Goal: Use online tool/utility: Use online tool/utility

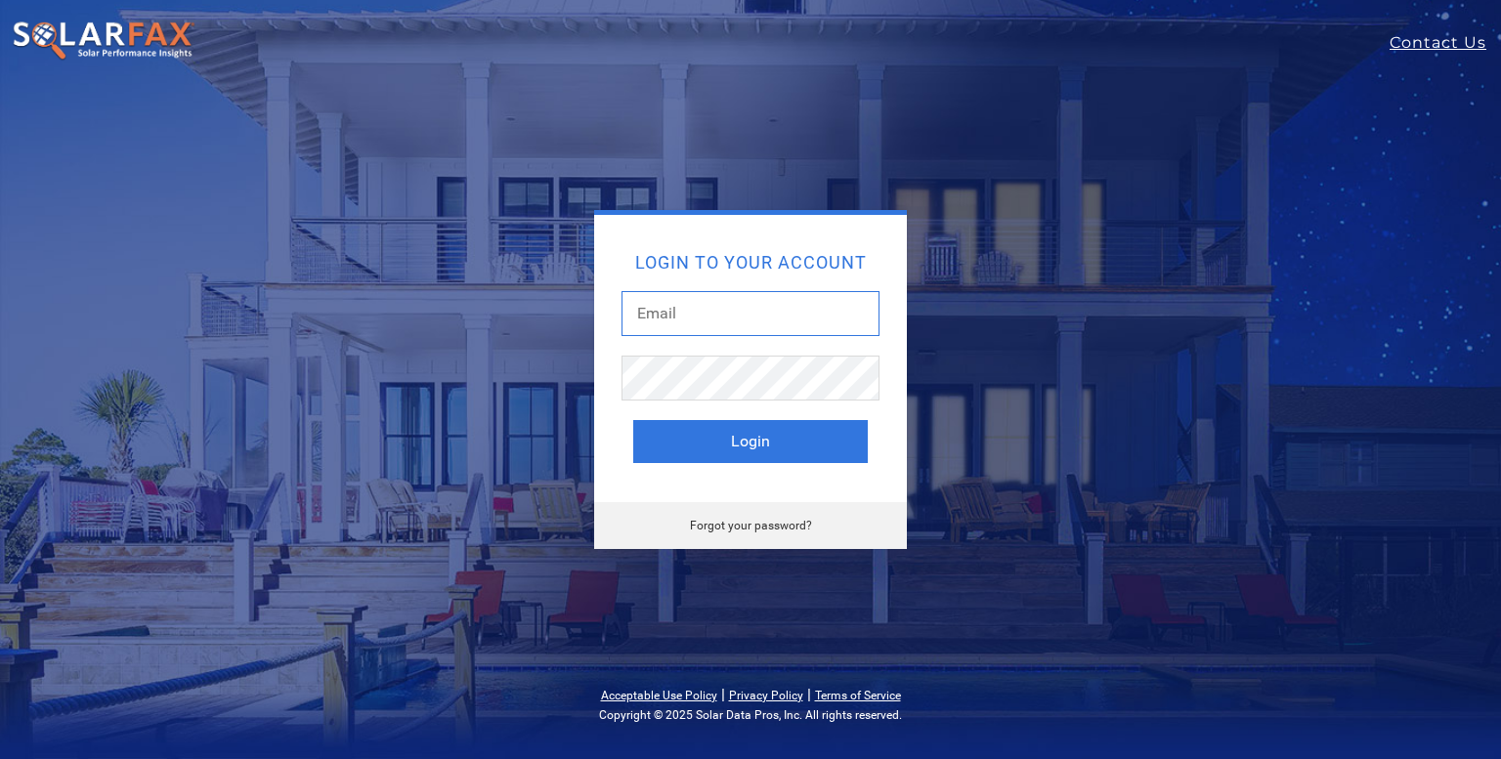
click at [684, 314] on input "text" at bounding box center [751, 313] width 258 height 45
click at [745, 245] on div "Login to your account Login" at bounding box center [750, 358] width 313 height 287
click at [704, 316] on input "text" at bounding box center [751, 313] width 258 height 45
type input "harold@symmetricenergy.com"
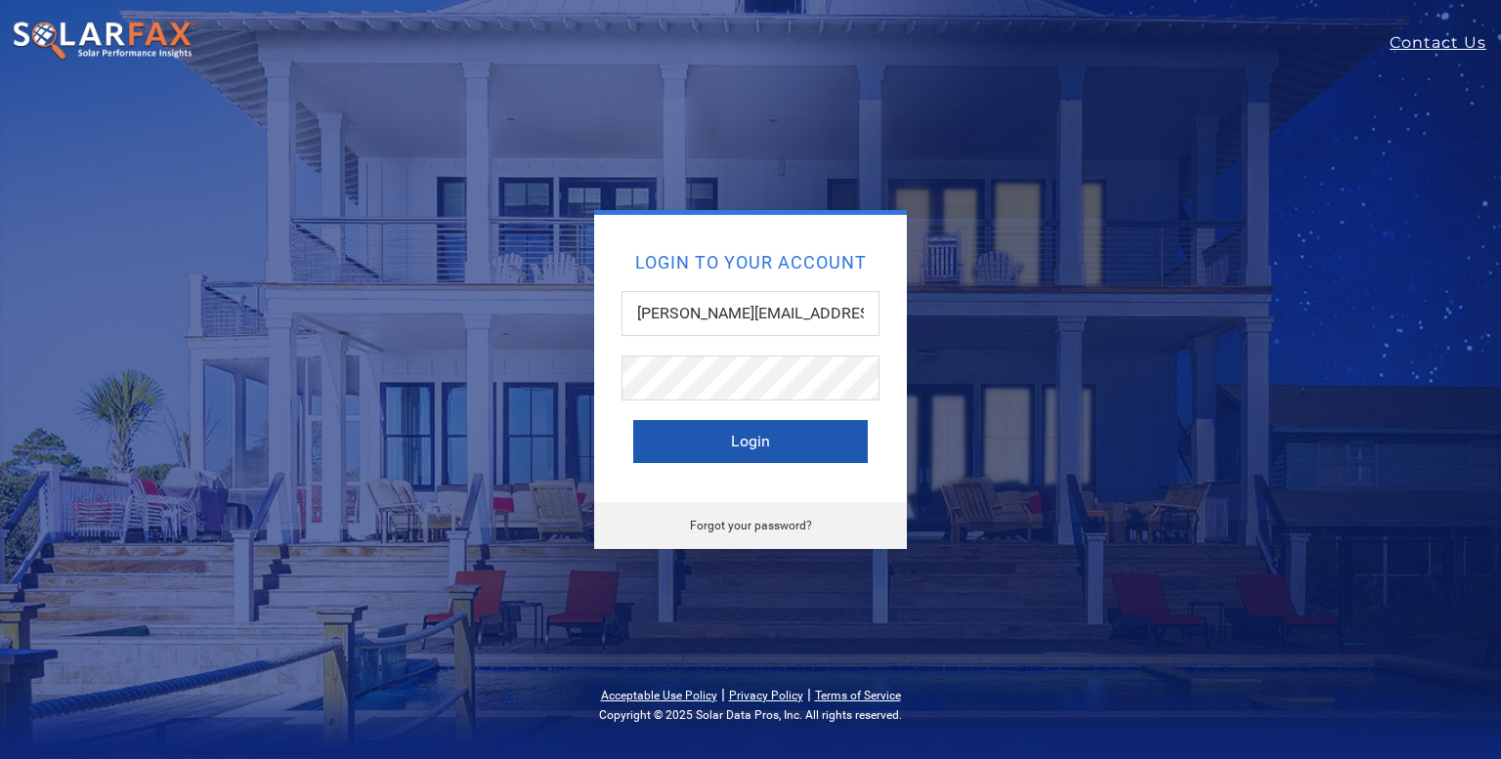
click at [751, 443] on button "Login" at bounding box center [750, 441] width 235 height 43
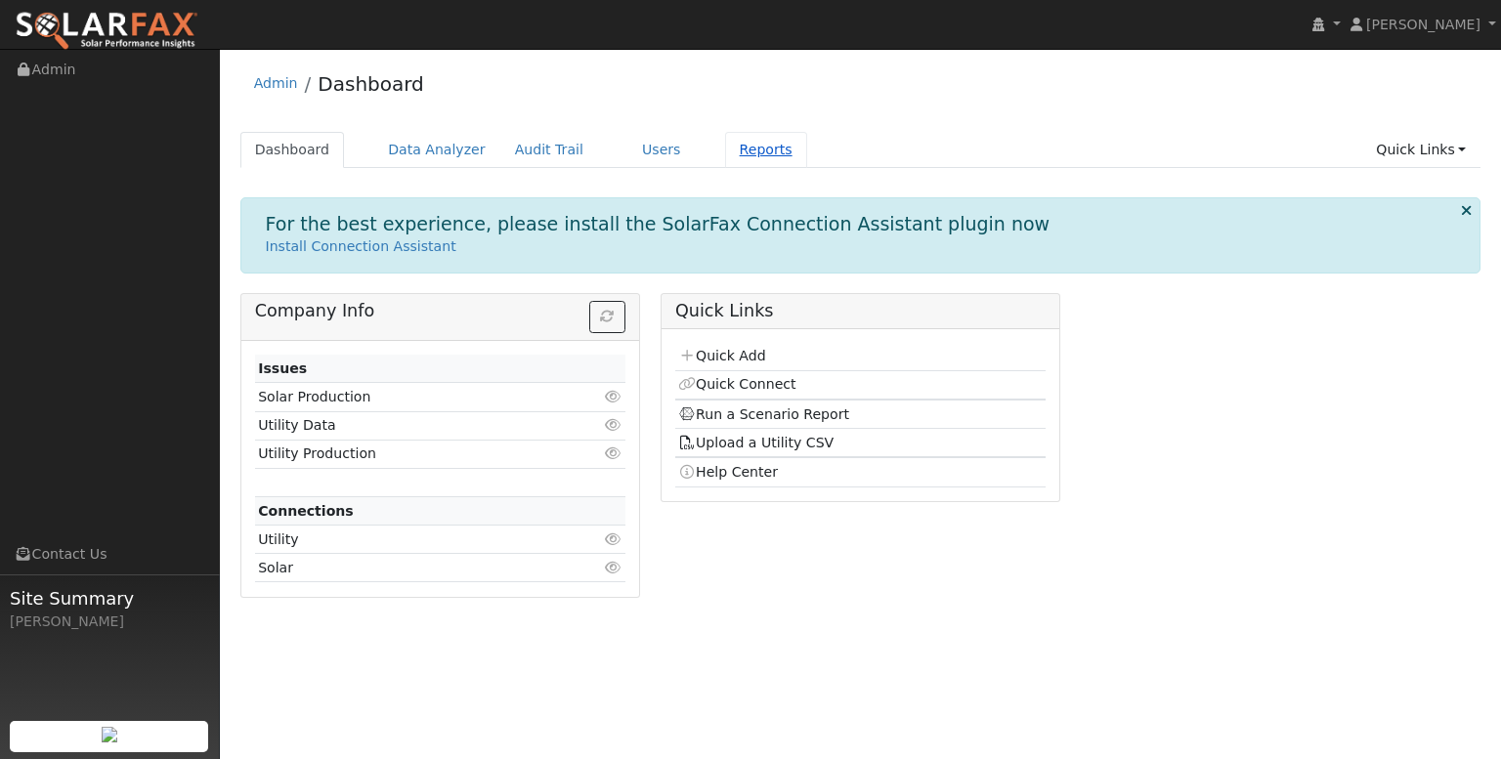
click at [735, 150] on link "Reports" at bounding box center [766, 150] width 82 height 36
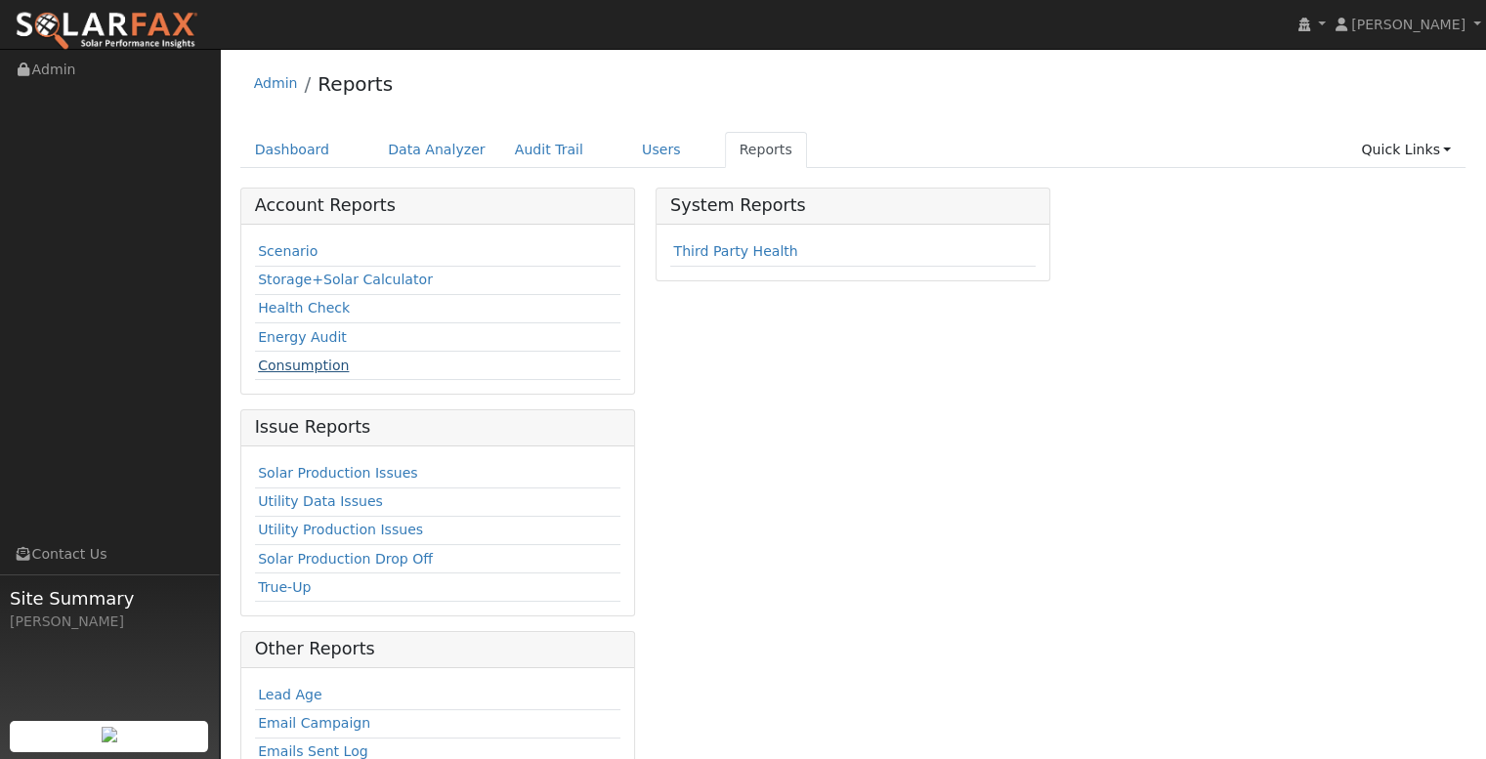
click at [322, 367] on link "Consumption" at bounding box center [303, 366] width 91 height 16
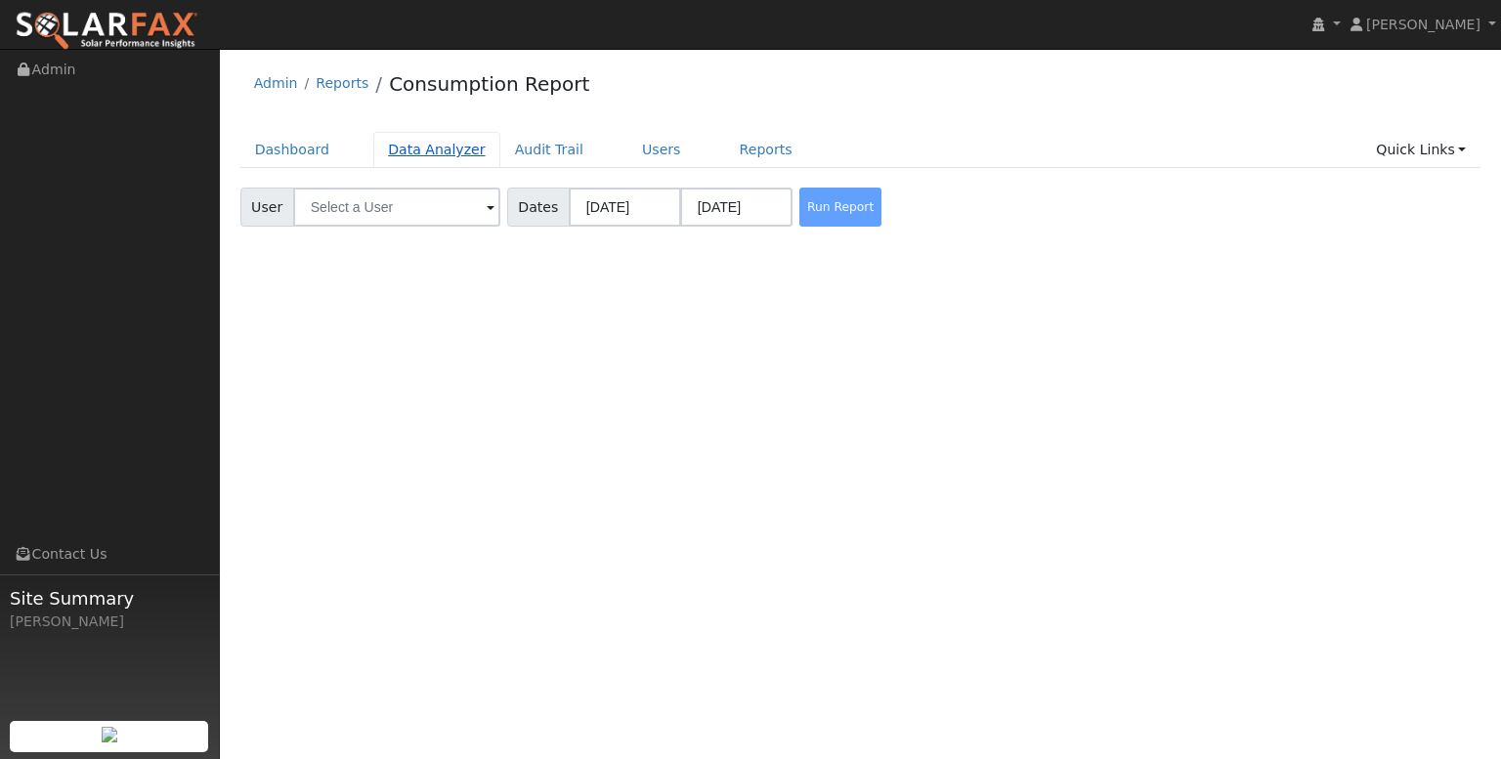
click at [428, 153] on link "Data Analyzer" at bounding box center [436, 150] width 127 height 36
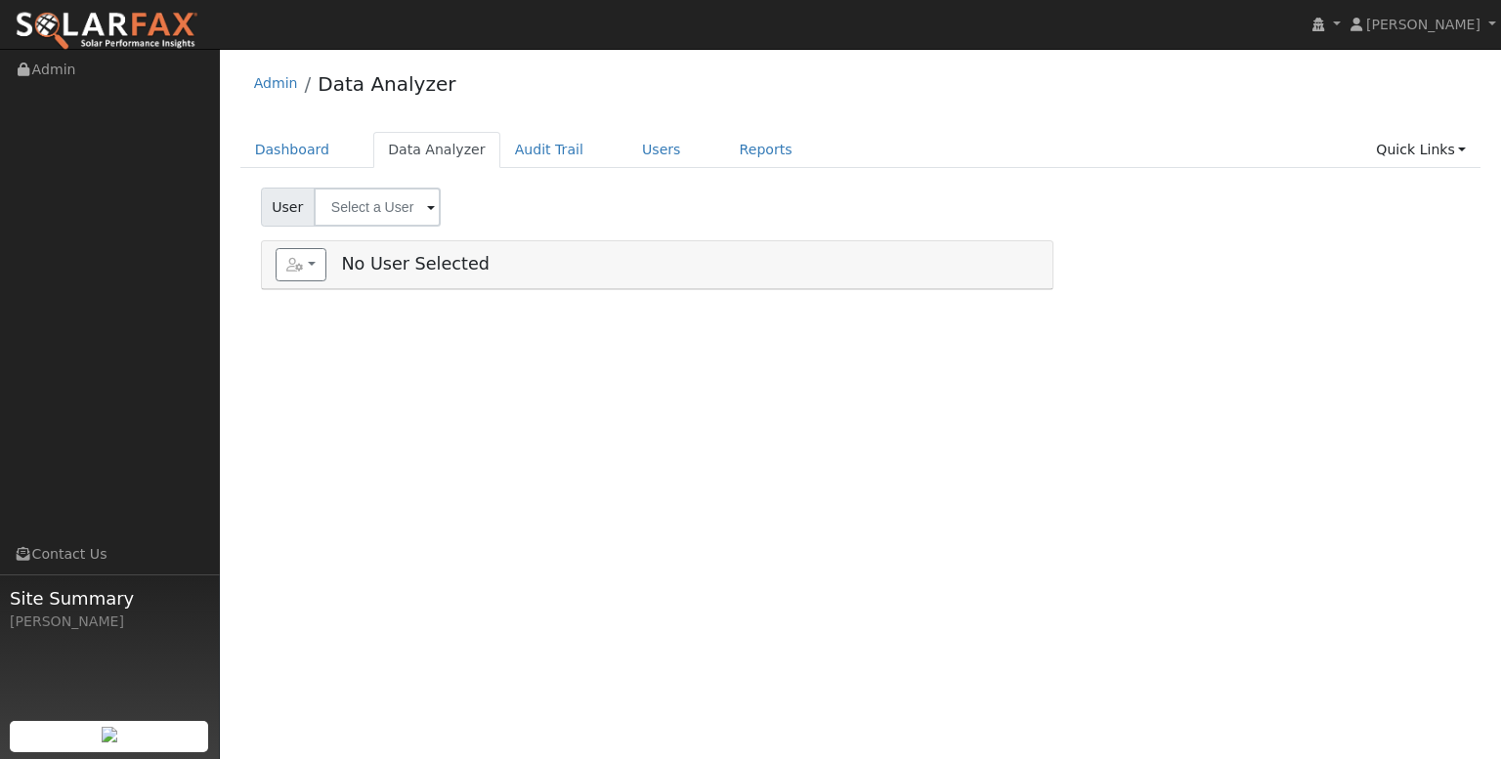
click at [428, 208] on span at bounding box center [431, 208] width 8 height 22
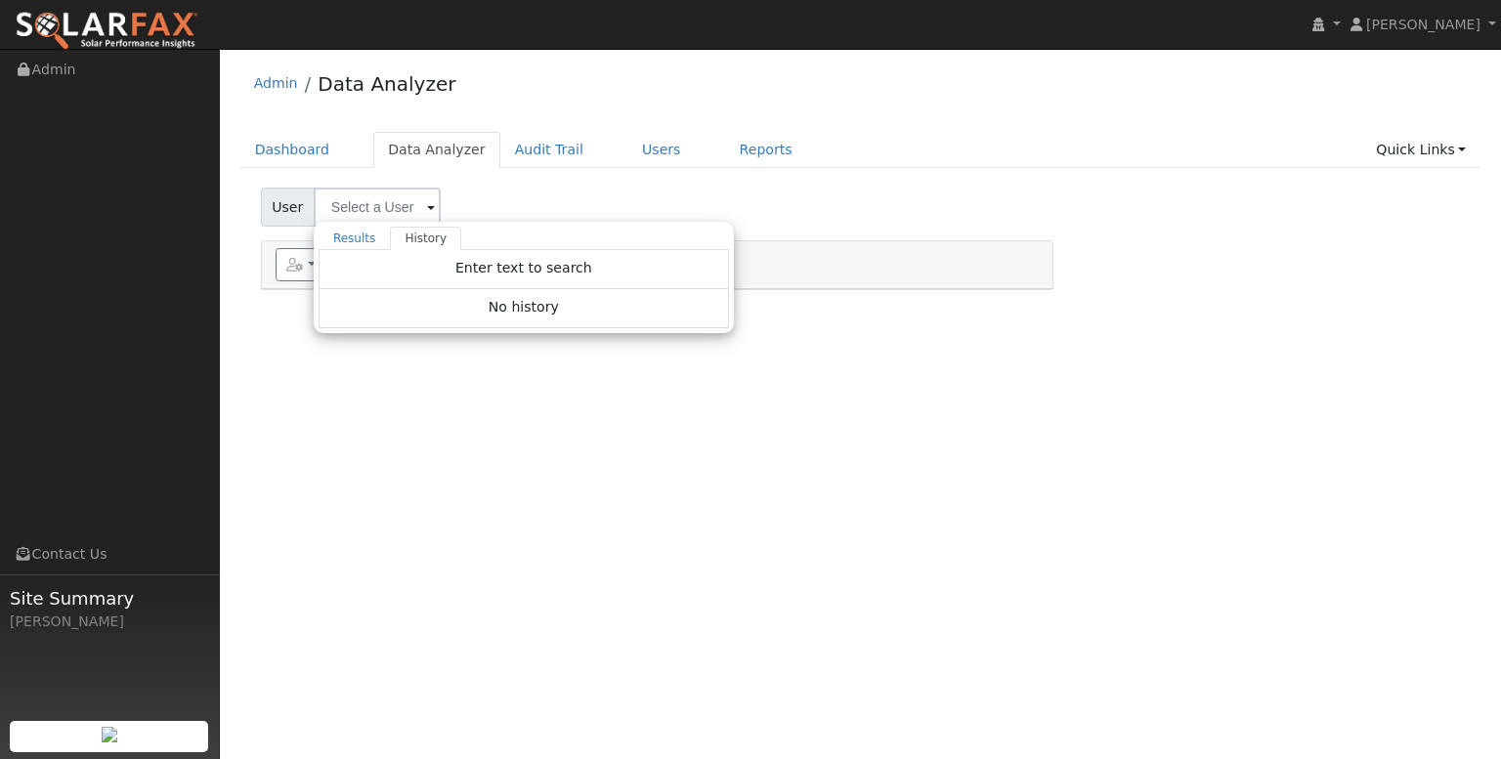
click at [506, 190] on div "User Results History Enter text to search Enter text to search No history Accou…" at bounding box center [860, 204] width 1207 height 46
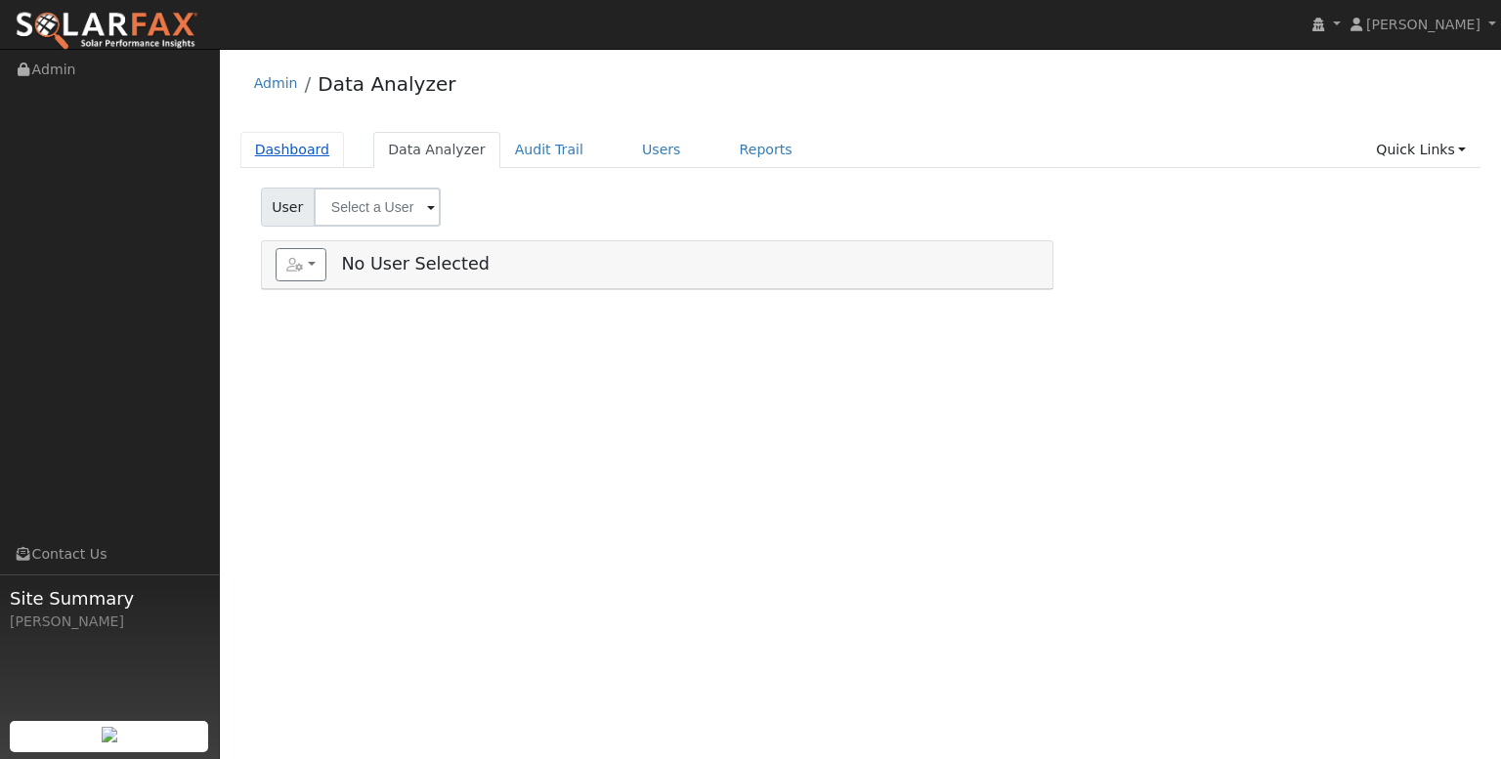
click at [279, 156] on link "Dashboard" at bounding box center [292, 150] width 105 height 36
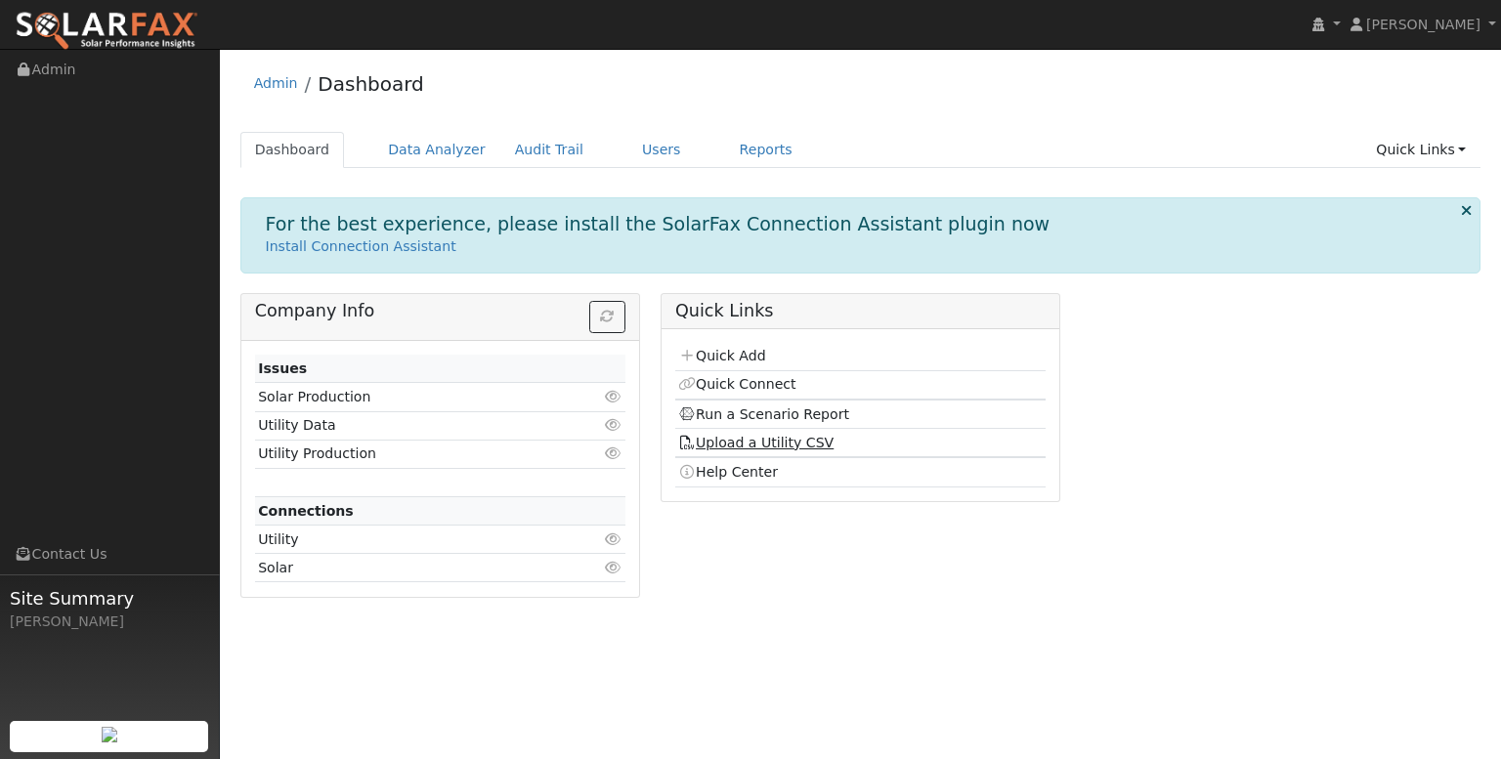
click at [763, 445] on link "Upload a Utility CSV" at bounding box center [755, 443] width 155 height 16
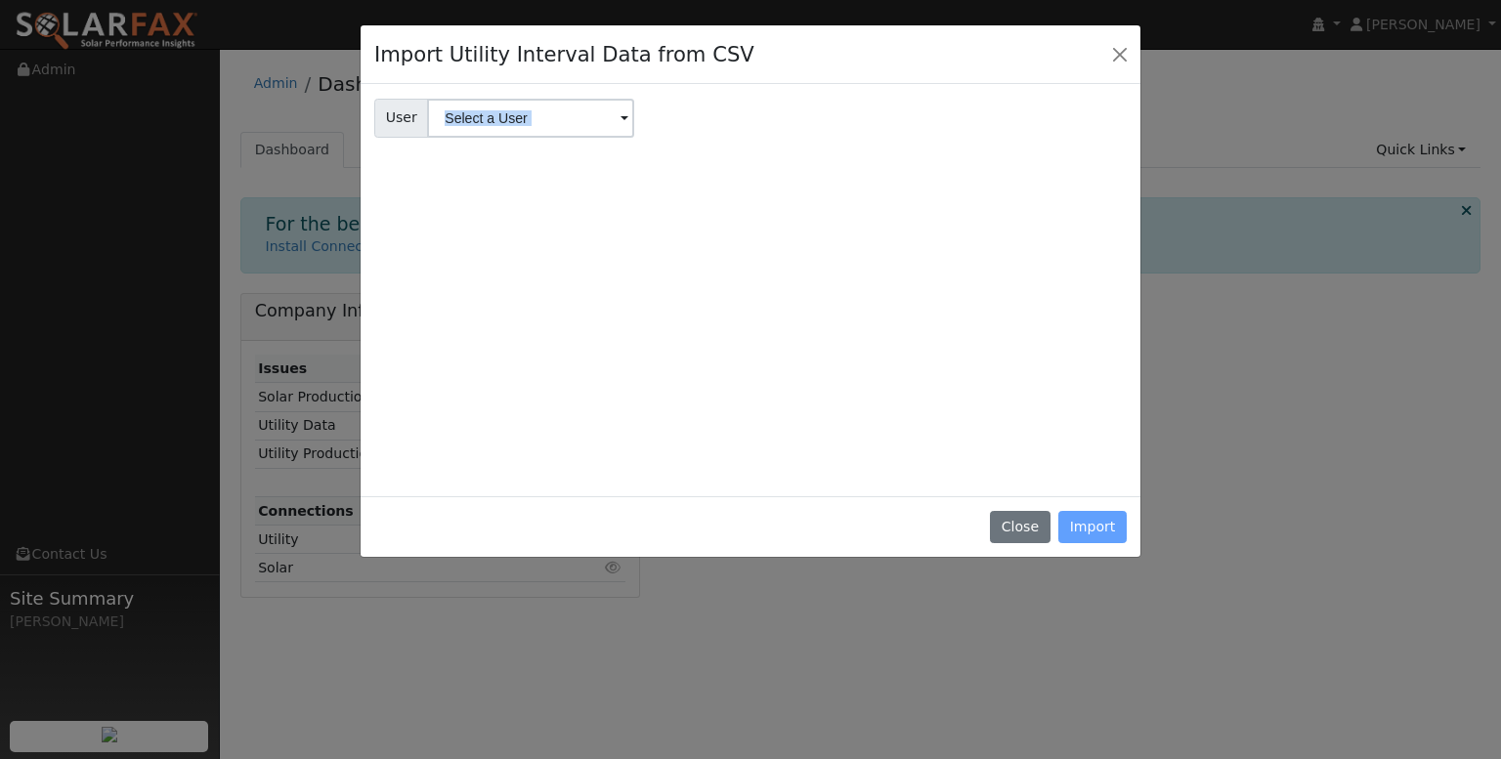
drag, startPoint x: 1087, startPoint y: 529, endPoint x: 967, endPoint y: 348, distance: 217.1
click at [967, 348] on div "Import Utility Interval Data from CSV User User Account Select an Ac... Close I…" at bounding box center [751, 291] width 782 height 535
click at [621, 124] on span at bounding box center [625, 119] width 8 height 22
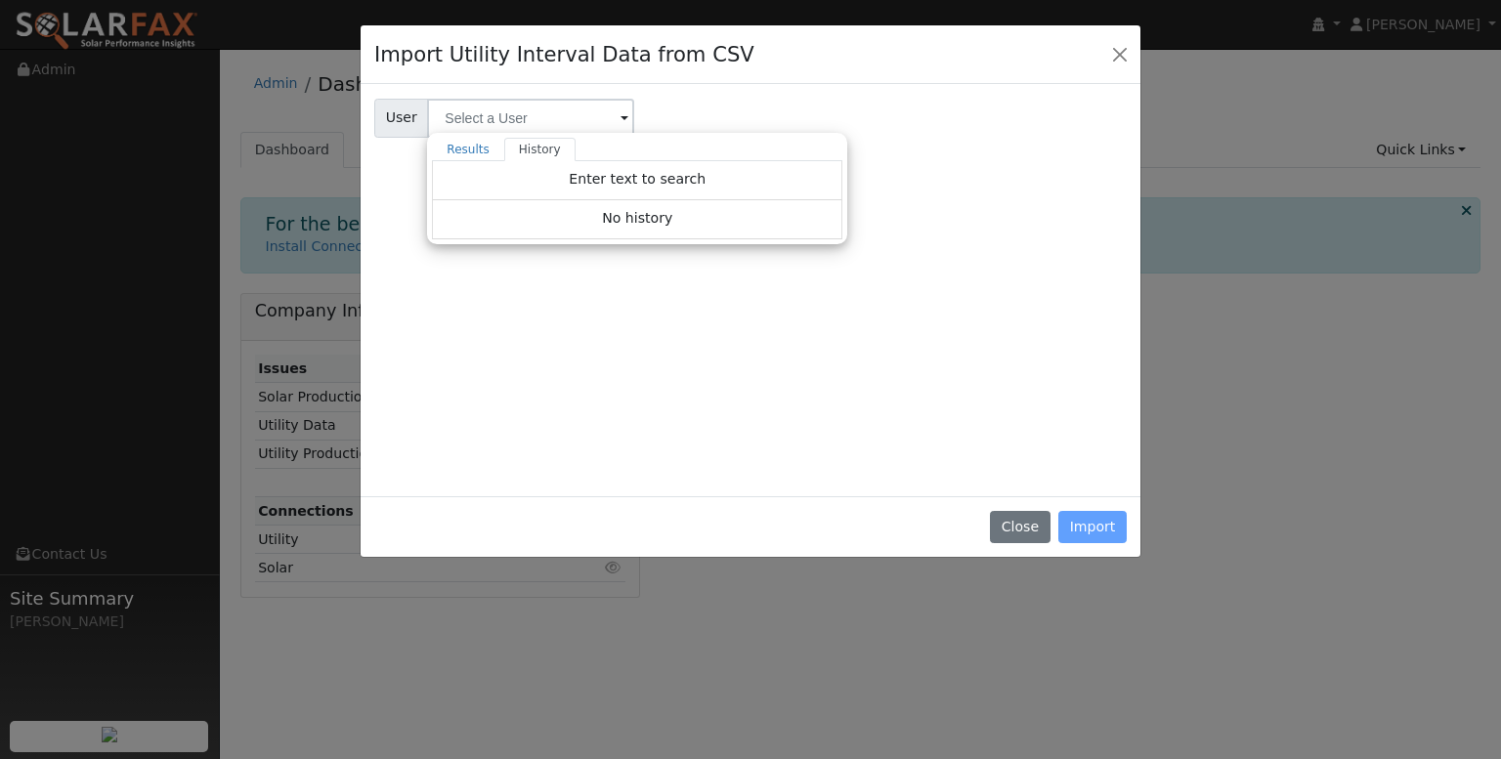
click at [1078, 521] on div "Close Import" at bounding box center [751, 527] width 780 height 62
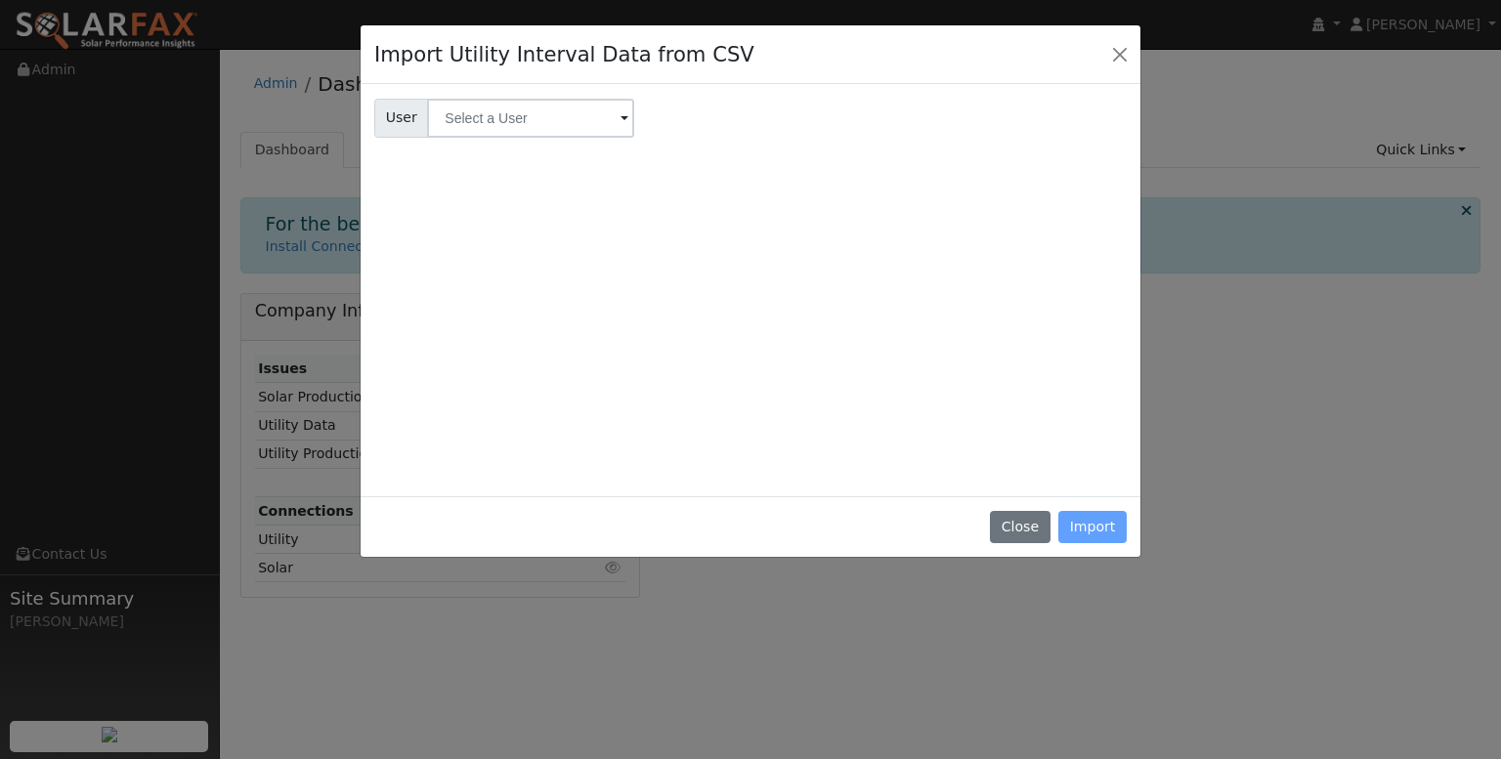
click at [1078, 528] on div "Close Import" at bounding box center [751, 527] width 780 height 62
drag, startPoint x: 1089, startPoint y: 527, endPoint x: 963, endPoint y: 467, distance: 139.5
click at [1088, 526] on div "Close Import" at bounding box center [751, 527] width 780 height 62
click at [596, 116] on input "text" at bounding box center [530, 118] width 207 height 39
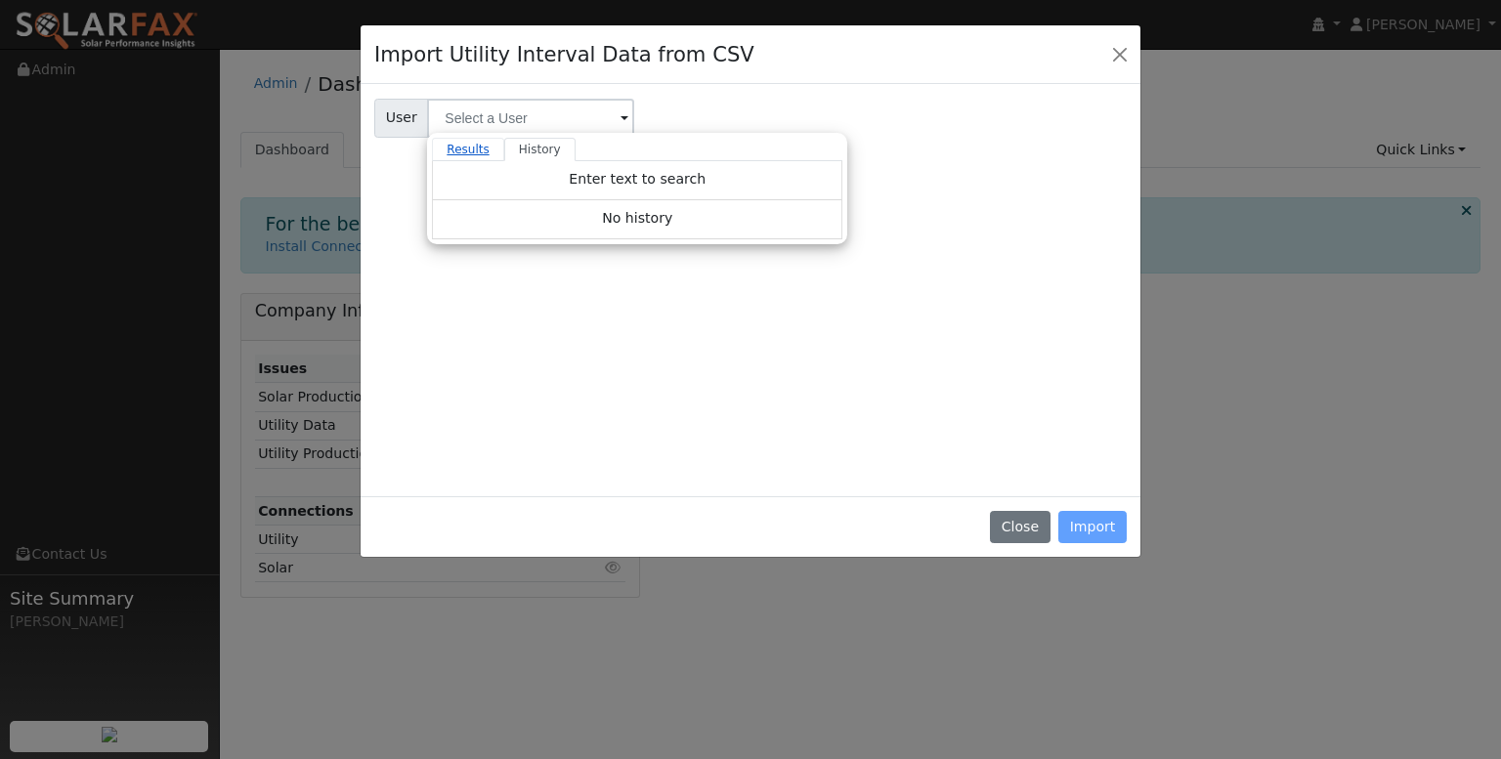
click at [477, 150] on link "Results" at bounding box center [468, 149] width 72 height 23
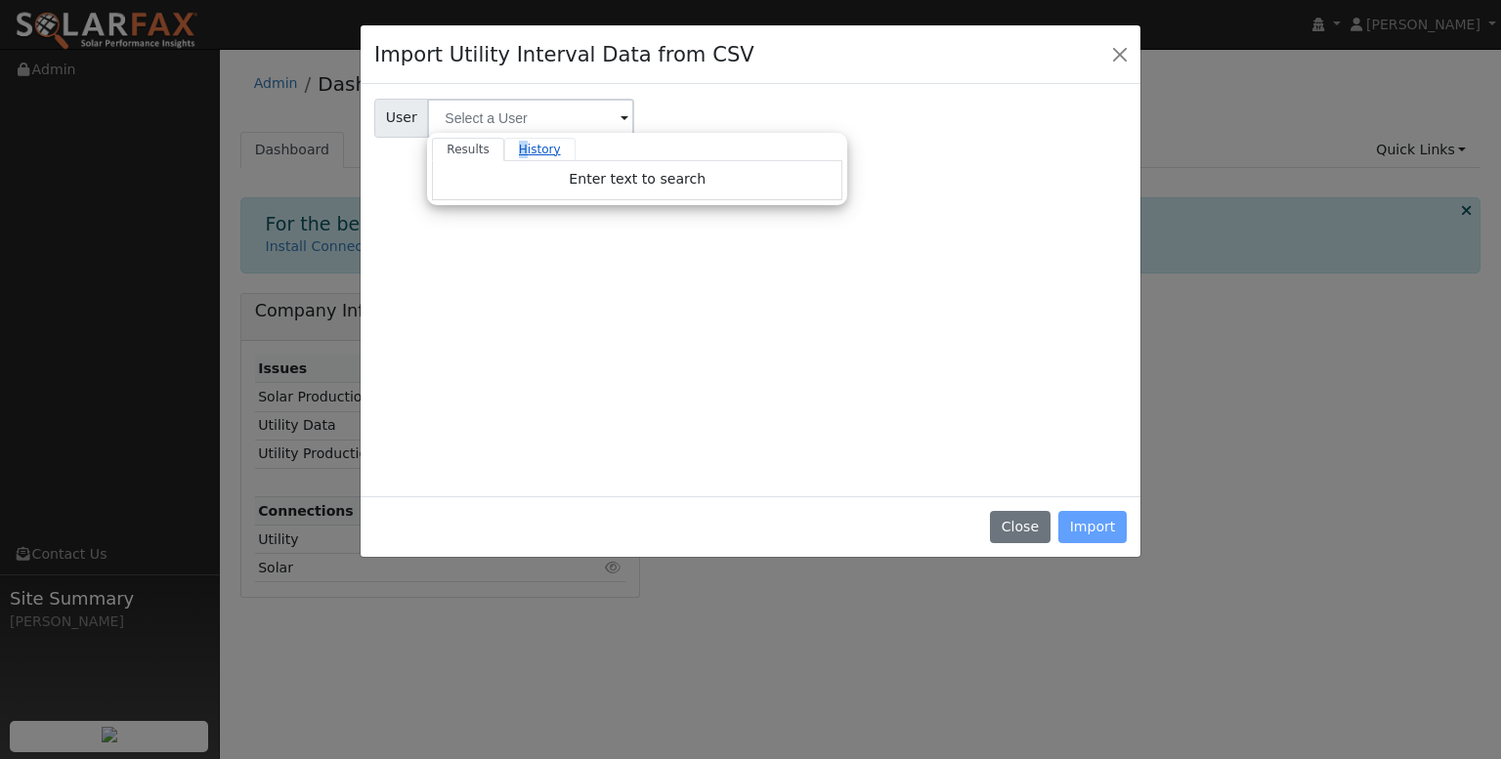
click at [512, 148] on link "History" at bounding box center [539, 149] width 71 height 23
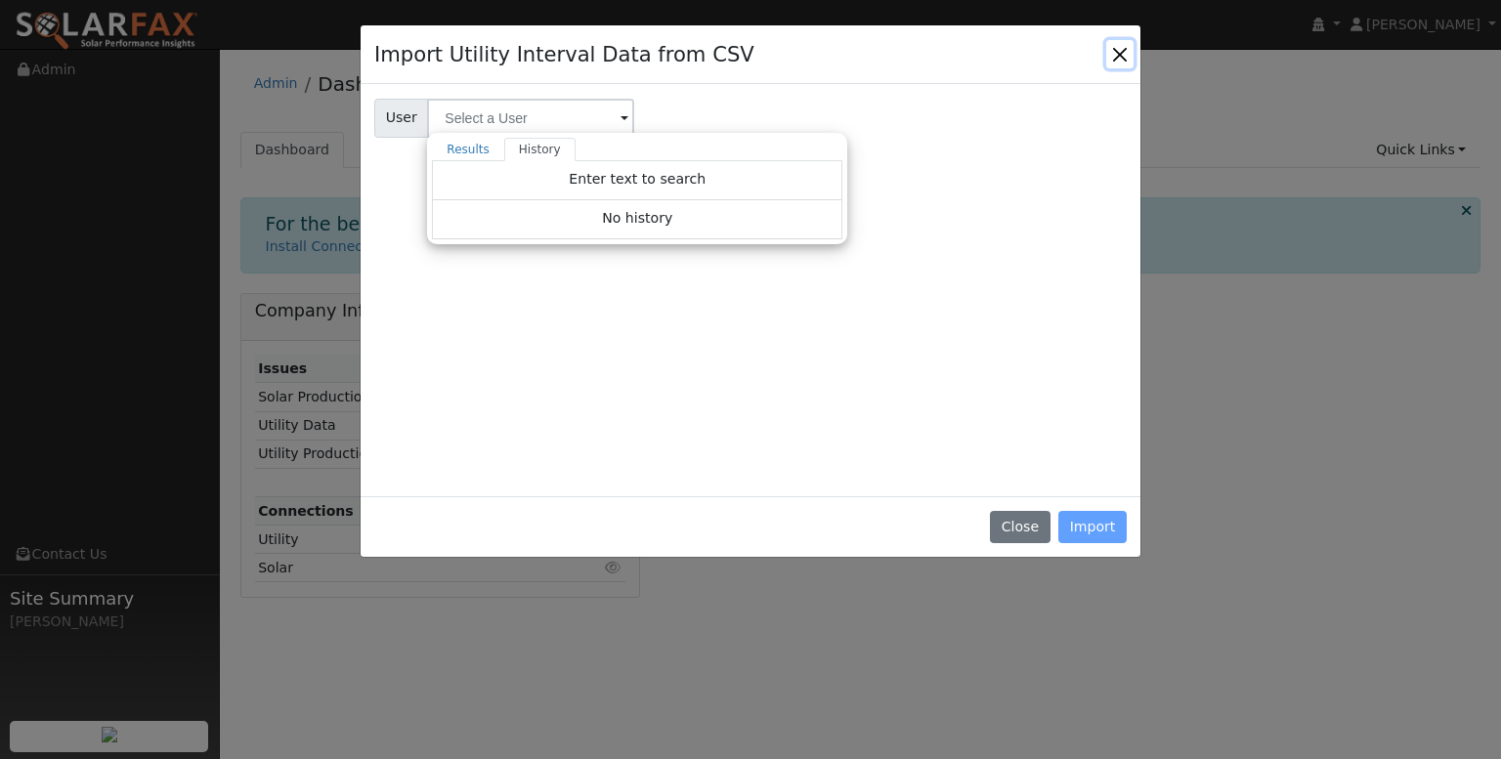
click at [1113, 48] on button "Close" at bounding box center [1119, 53] width 27 height 27
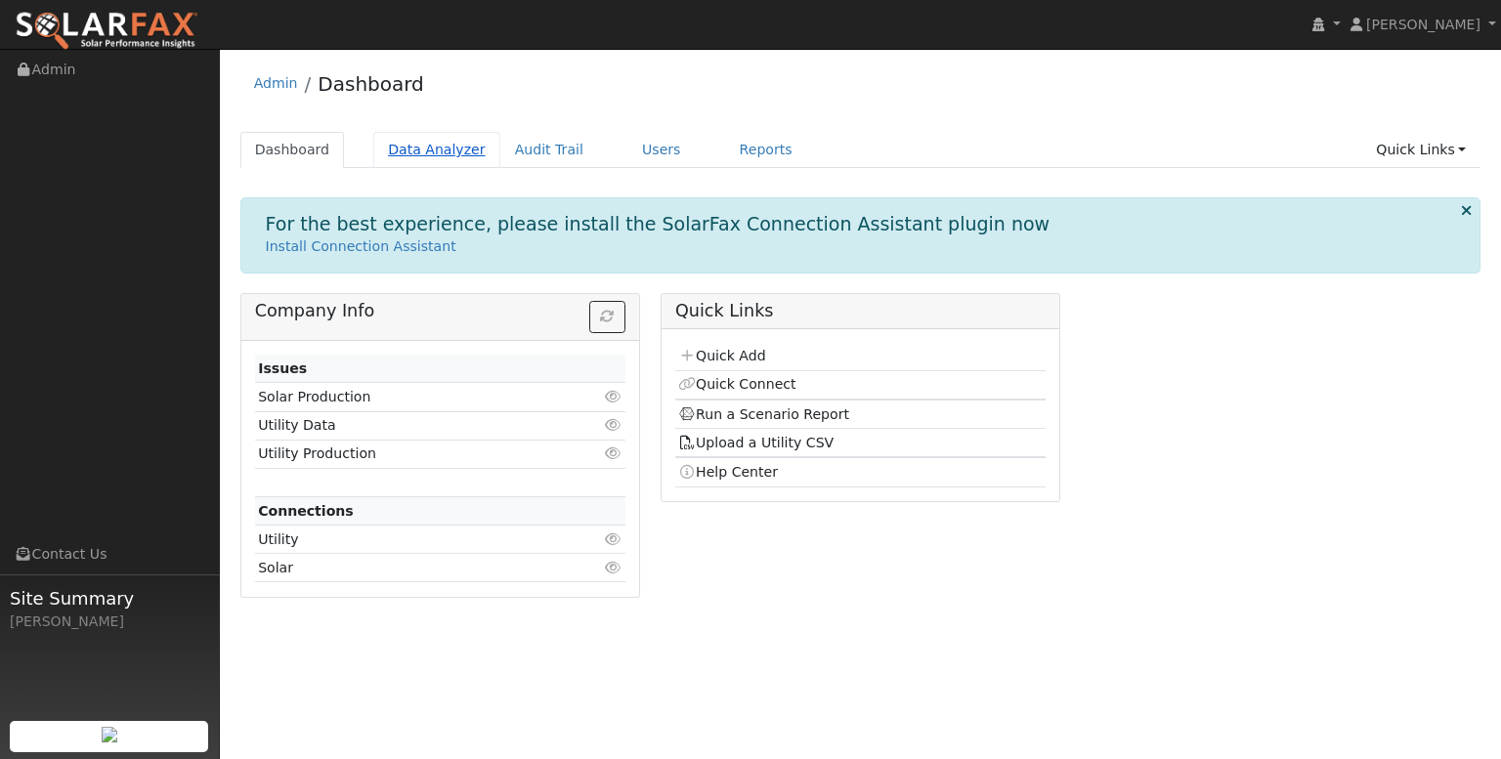
click at [423, 152] on link "Data Analyzer" at bounding box center [436, 150] width 127 height 36
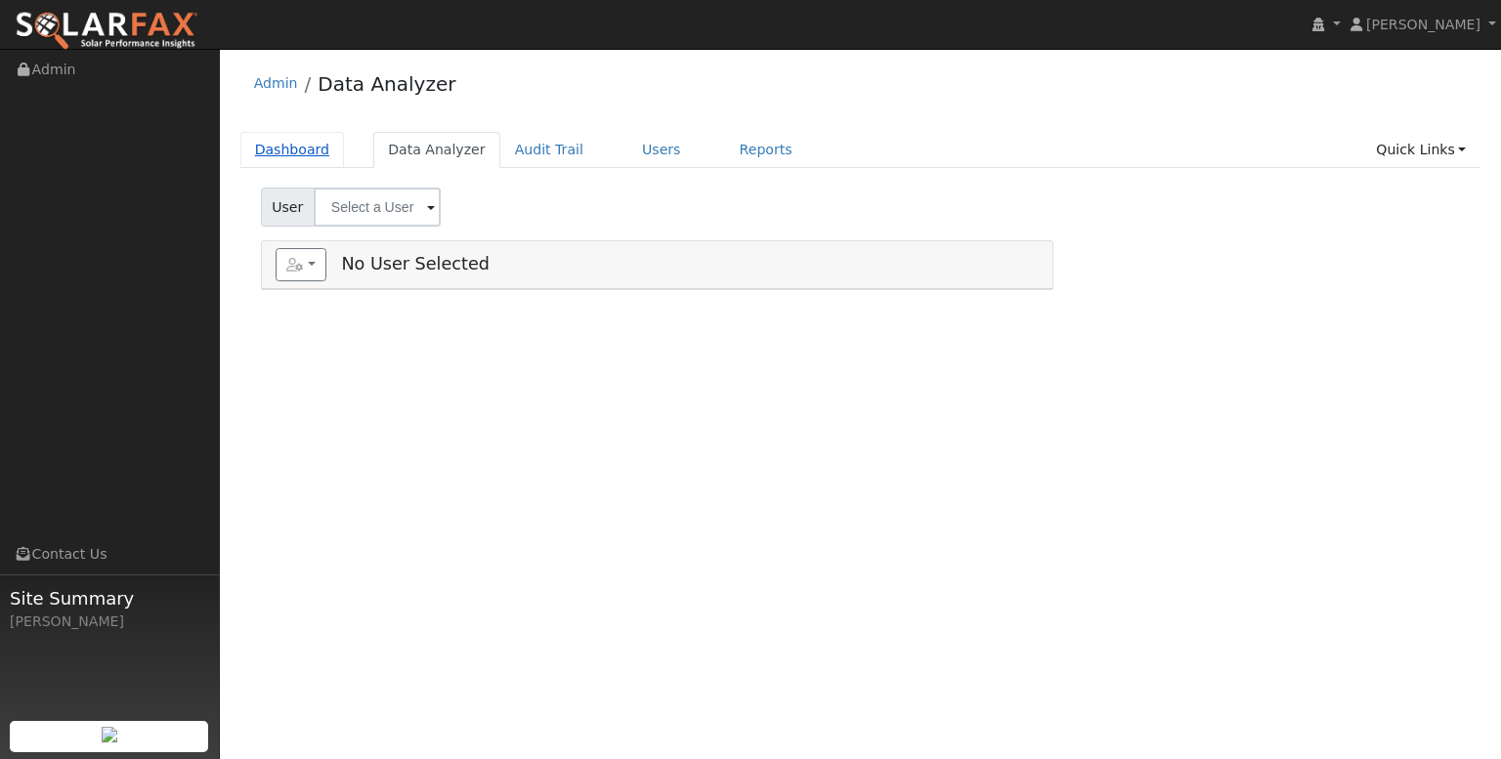
click at [311, 145] on link "Dashboard" at bounding box center [292, 150] width 105 height 36
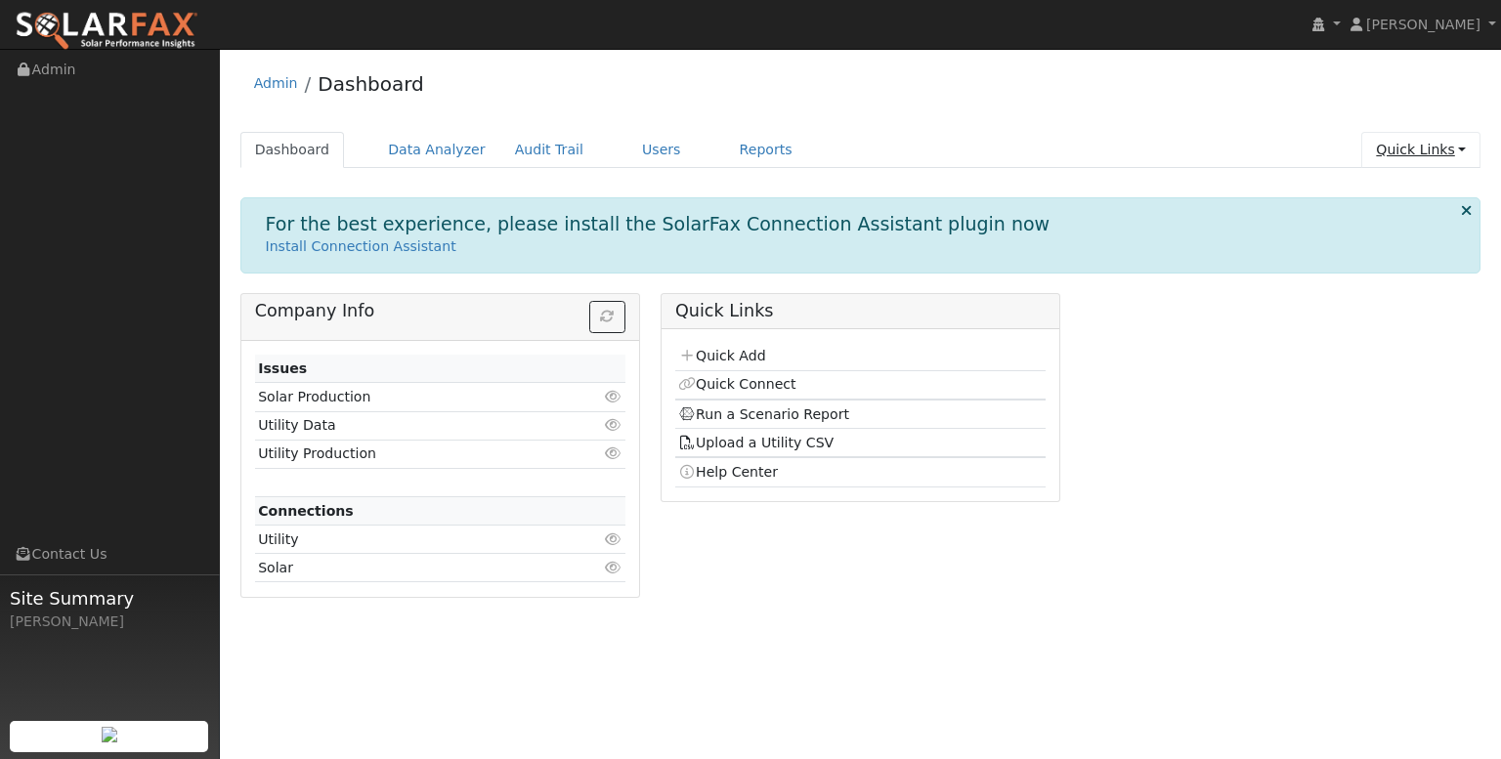
click at [1463, 152] on link "Quick Links" at bounding box center [1420, 150] width 119 height 36
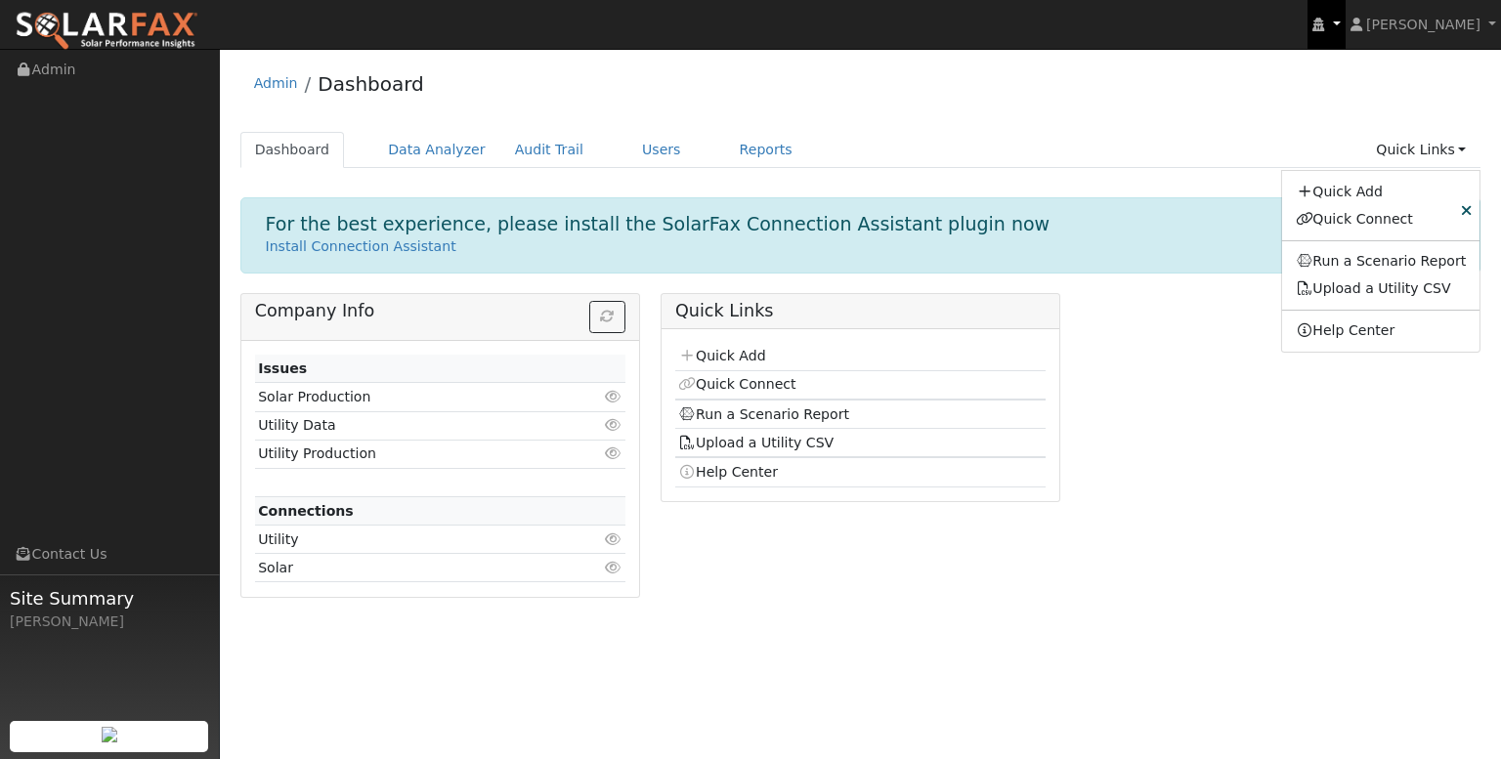
click at [1345, 25] on link at bounding box center [1326, 24] width 37 height 49
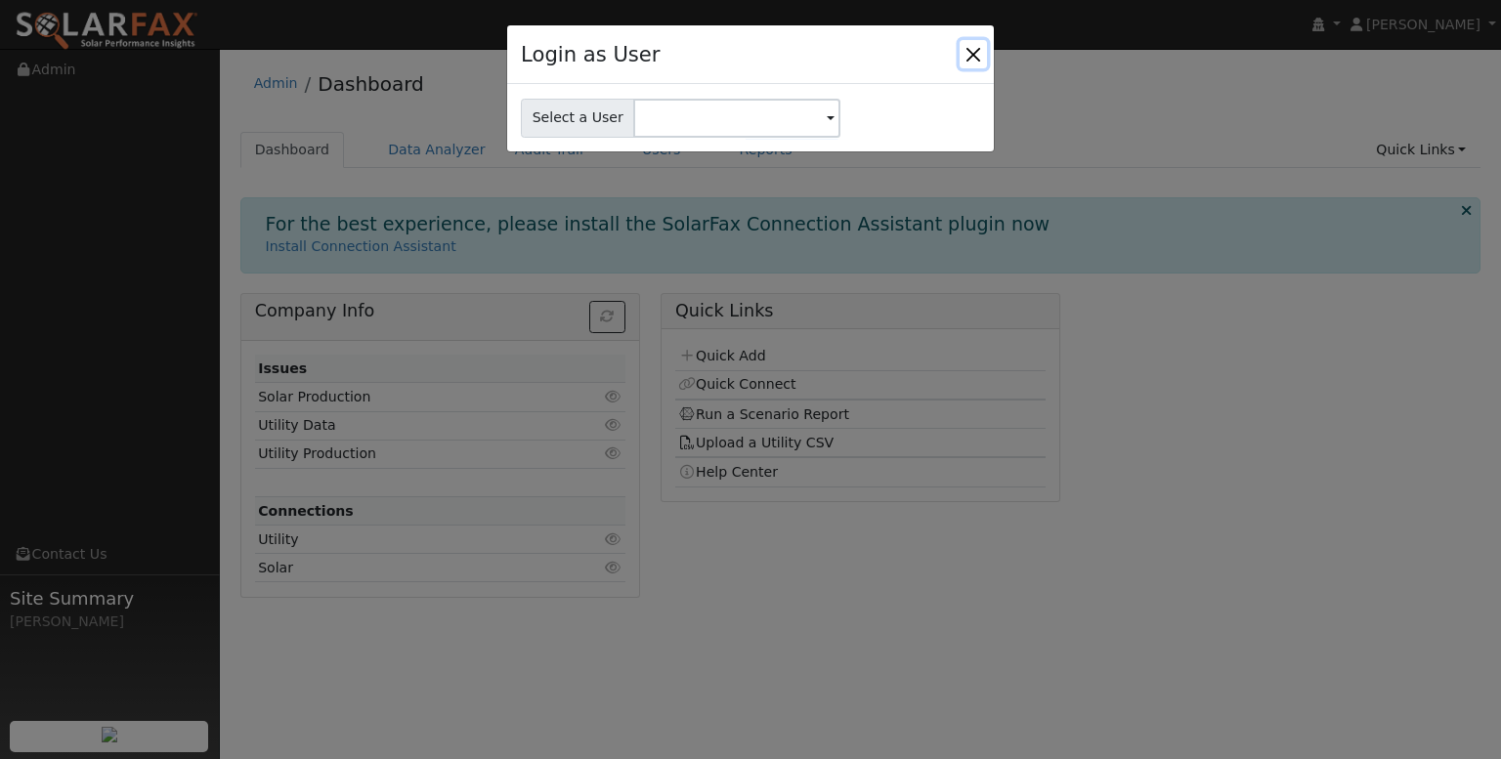
click at [969, 56] on button "Close" at bounding box center [973, 53] width 27 height 27
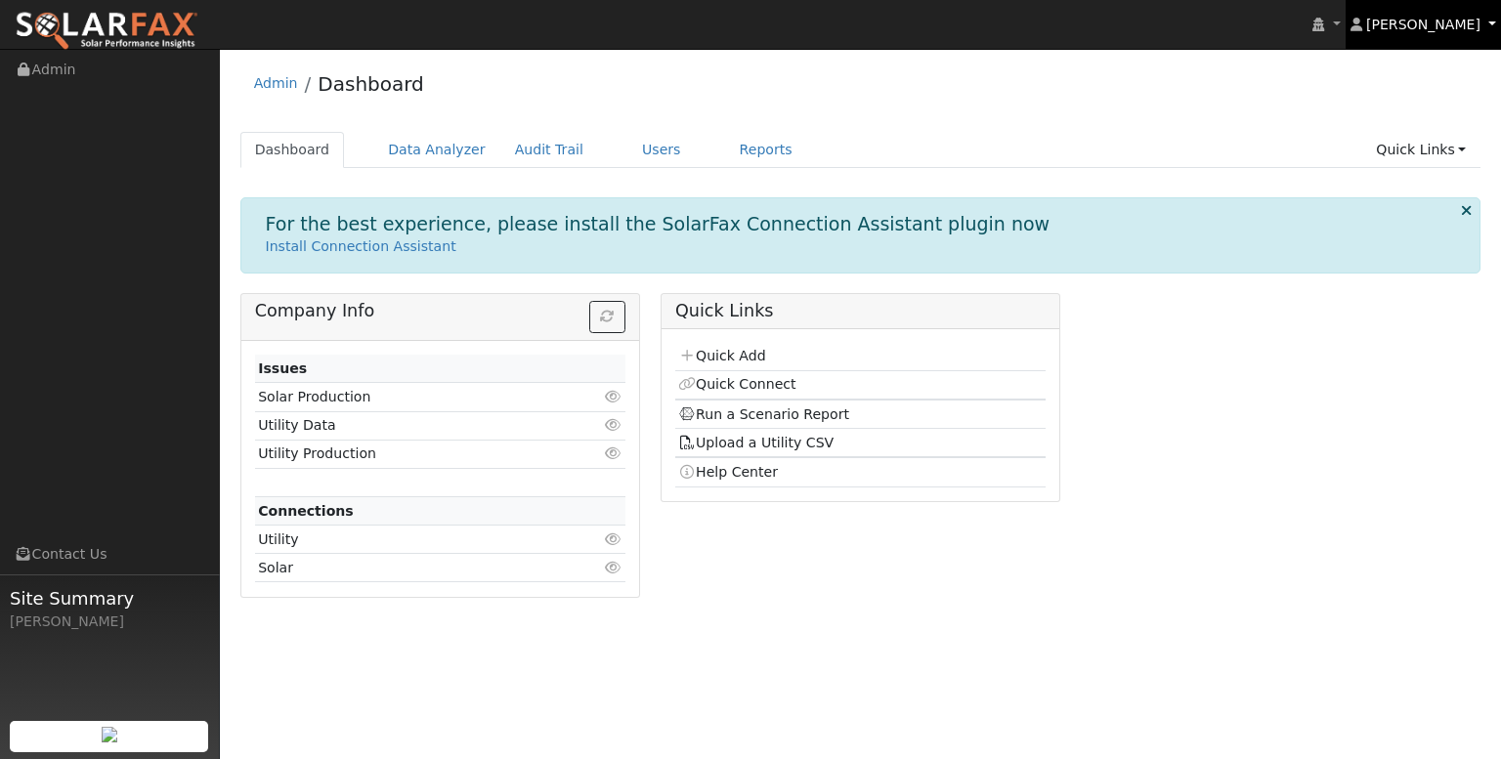
click at [1491, 21] on link "[PERSON_NAME]" at bounding box center [1424, 24] width 156 height 49
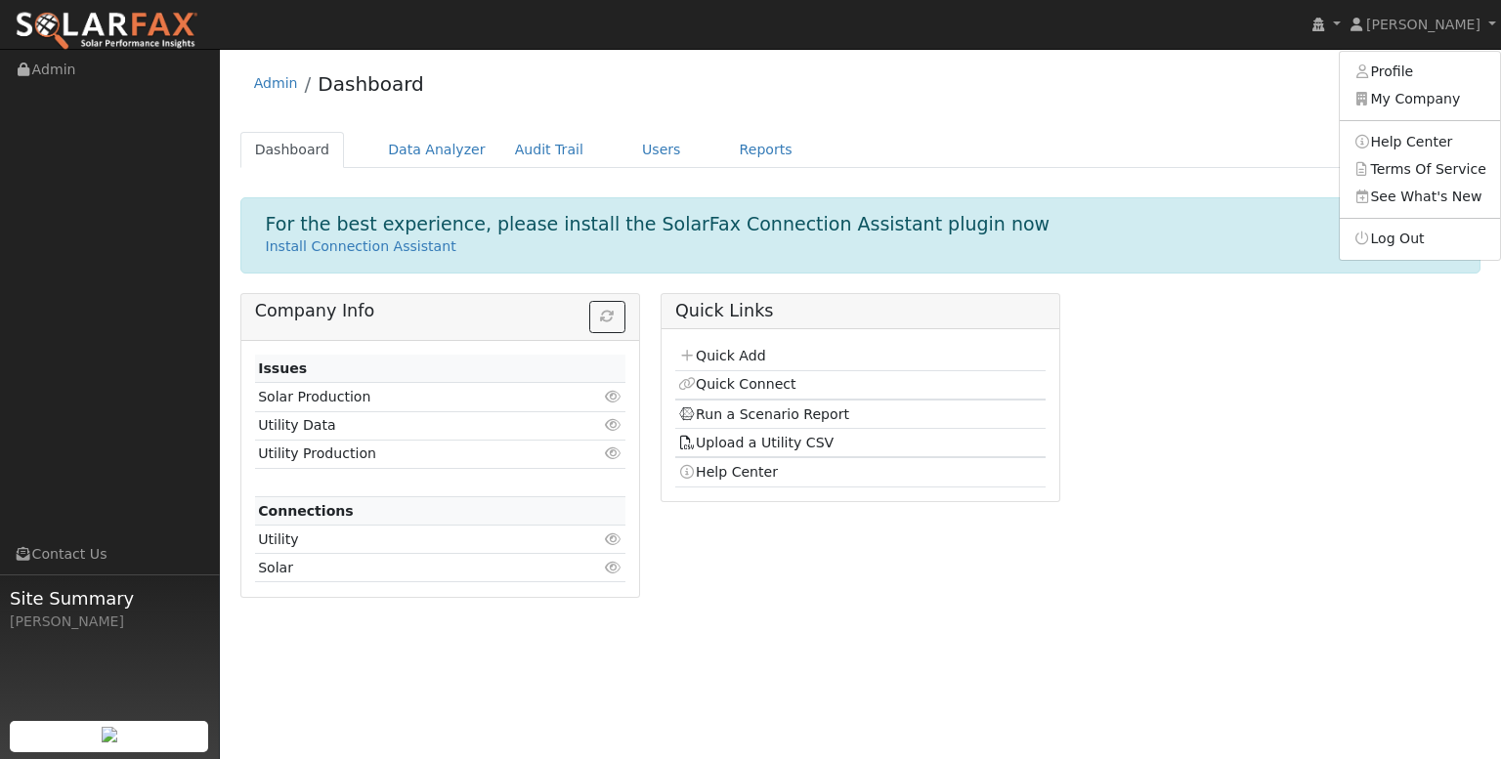
click at [1247, 106] on div "Admin Dashboard" at bounding box center [860, 89] width 1241 height 60
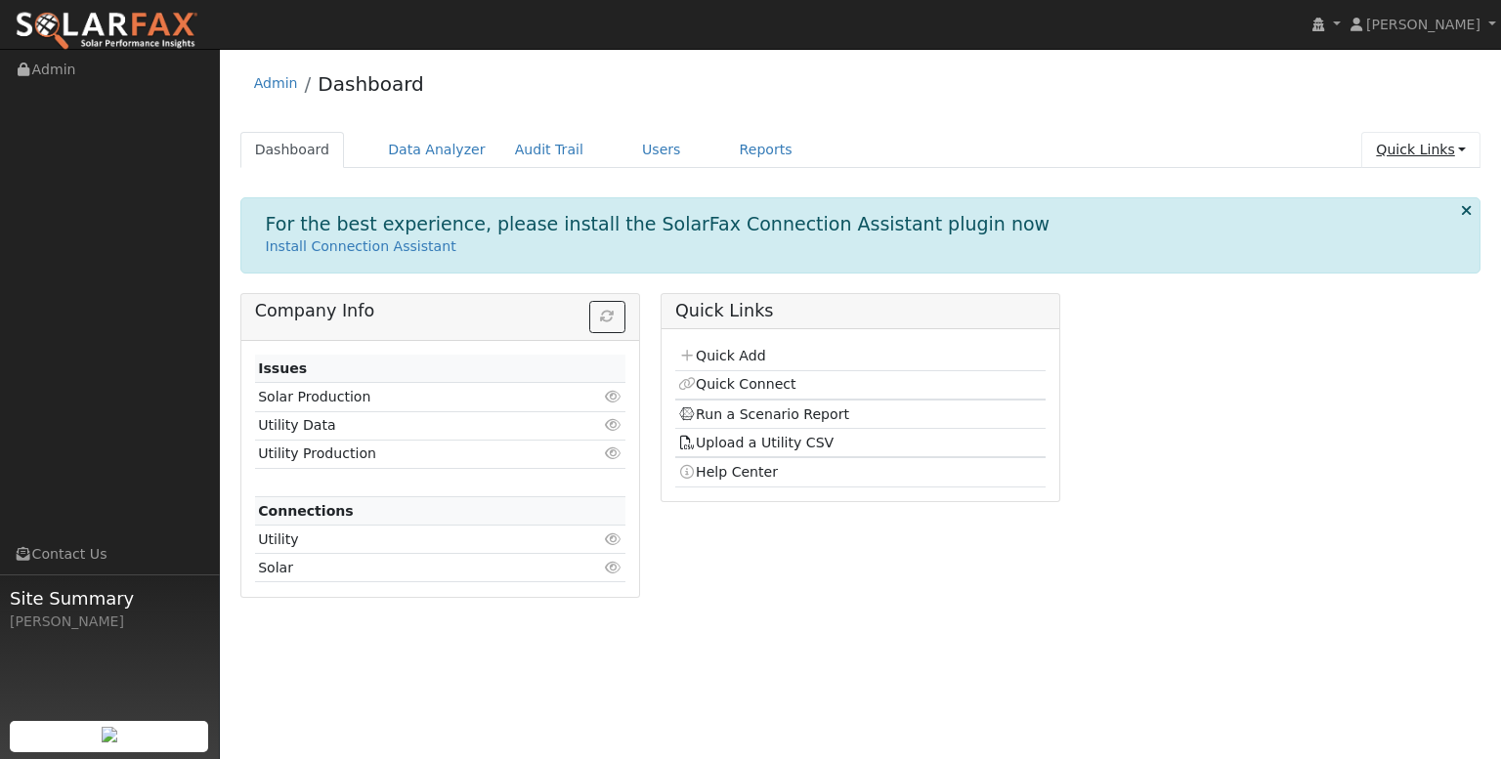
click at [1462, 151] on link "Quick Links" at bounding box center [1420, 150] width 119 height 36
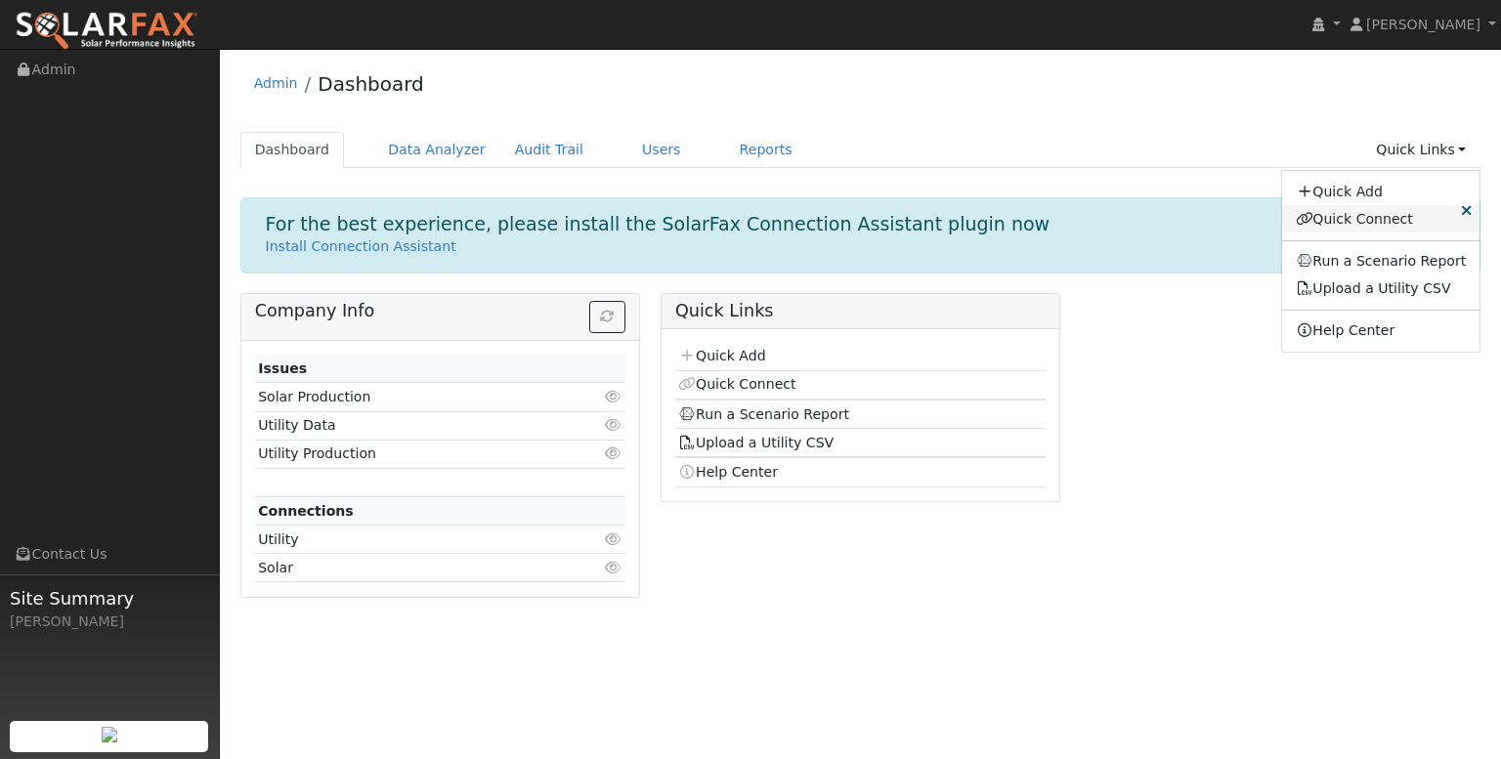
click at [1381, 223] on link "Quick Connect" at bounding box center [1381, 218] width 198 height 27
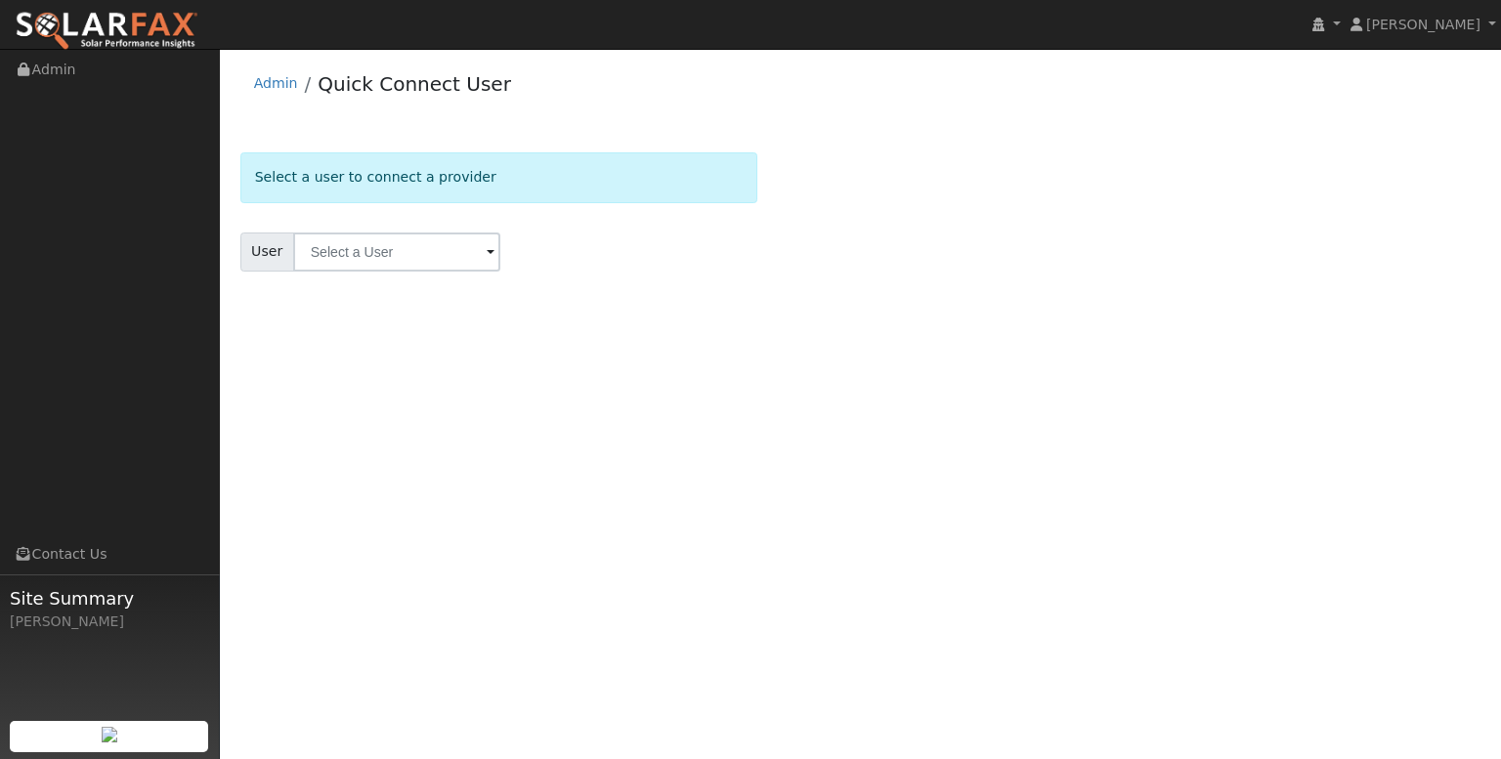
click at [487, 253] on span at bounding box center [491, 253] width 8 height 22
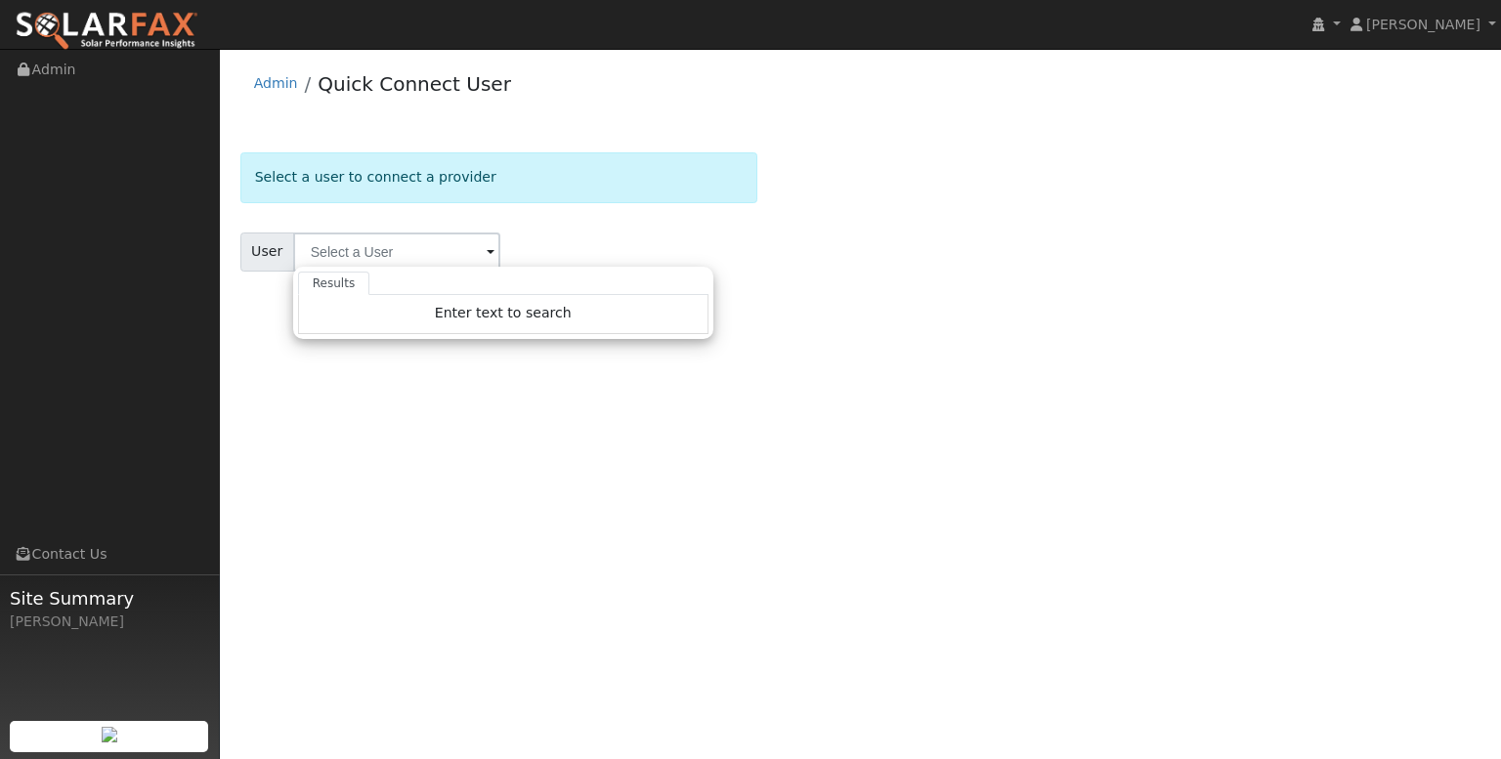
click at [784, 255] on div "Select a user to connect a provider User Results Enter text to search Enter tex…" at bounding box center [860, 235] width 1241 height 167
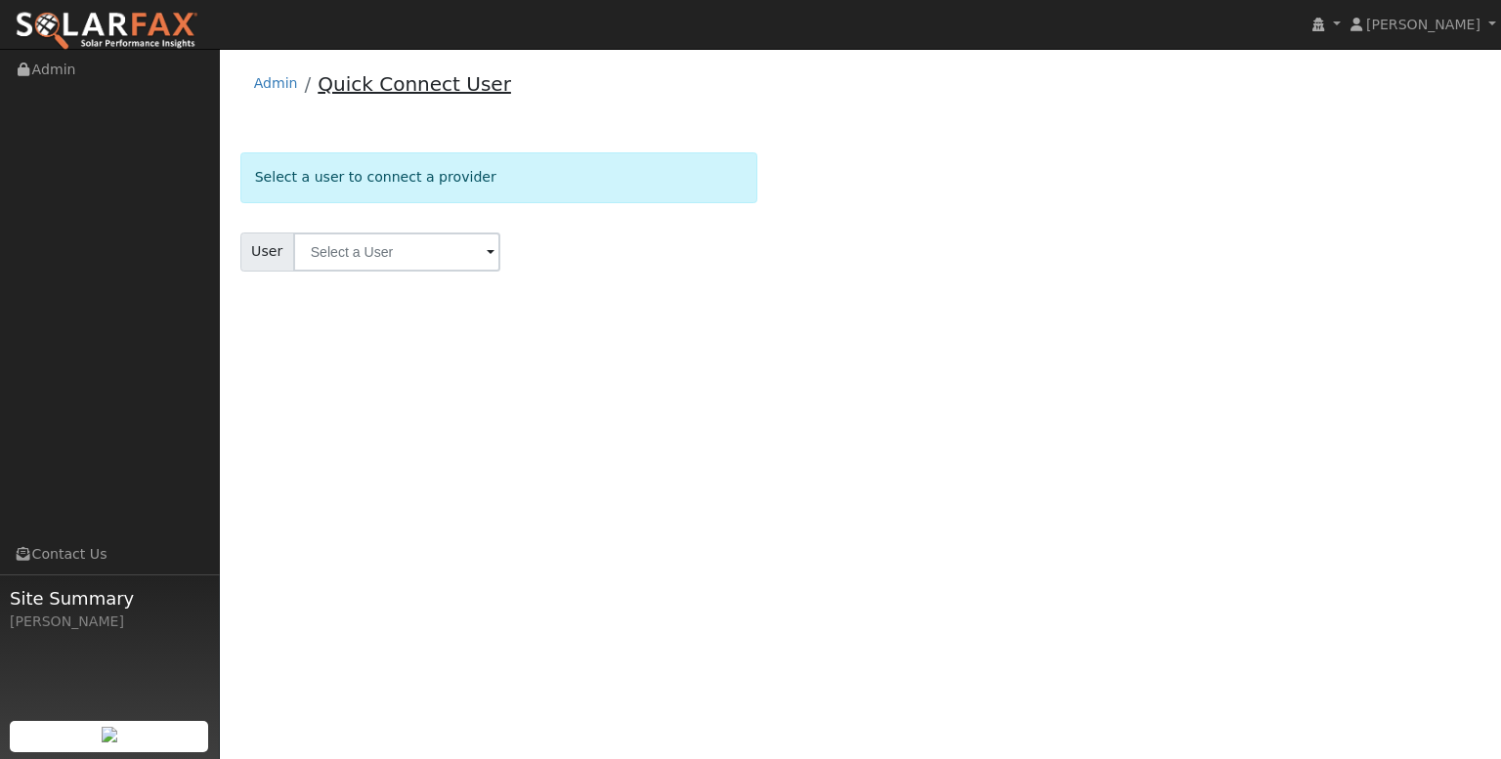
click at [329, 87] on link "Quick Connect User" at bounding box center [414, 83] width 193 height 23
click at [490, 247] on input "text" at bounding box center [396, 252] width 207 height 39
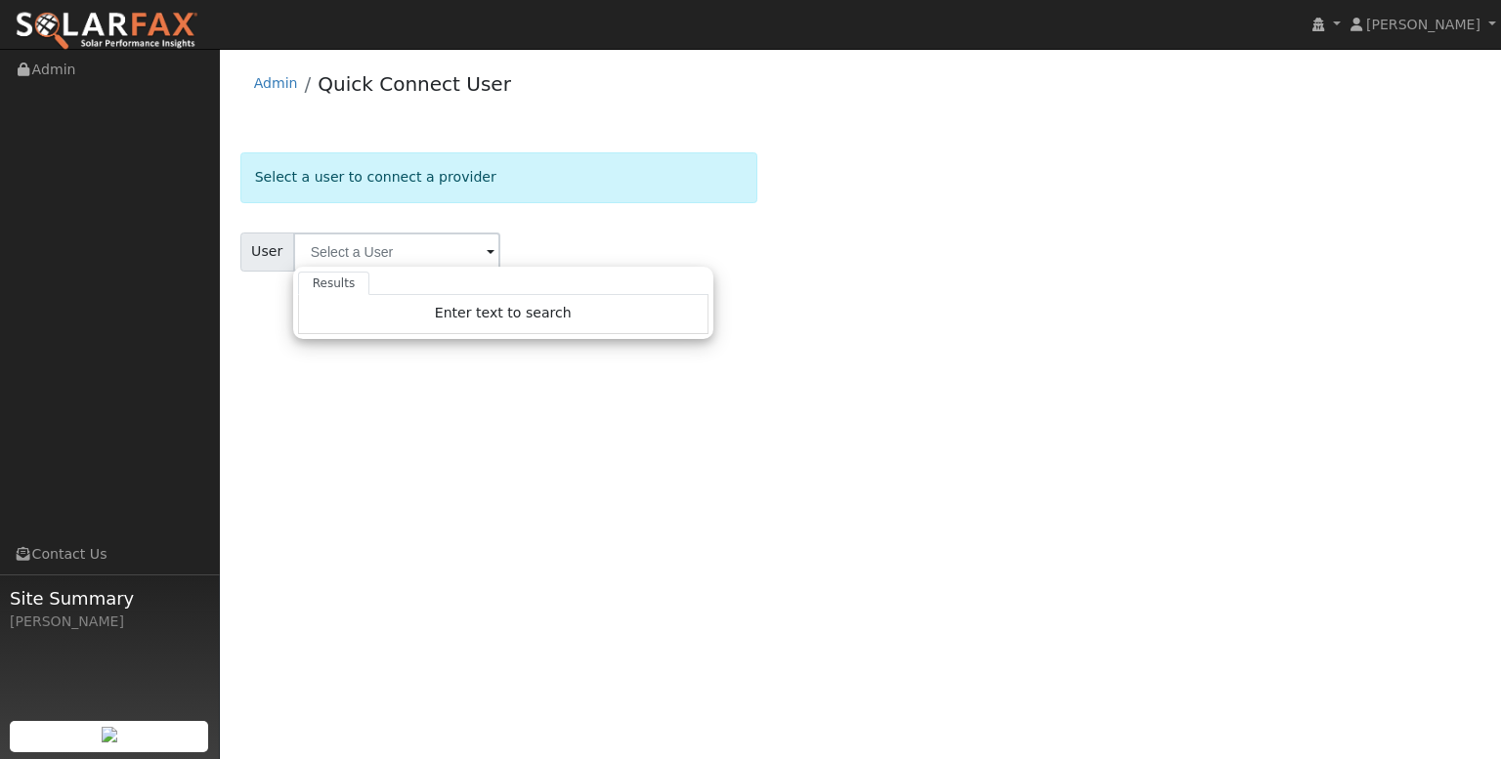
click at [615, 234] on div "User Results Enter text to search Enter text to search No history" at bounding box center [498, 252] width 517 height 39
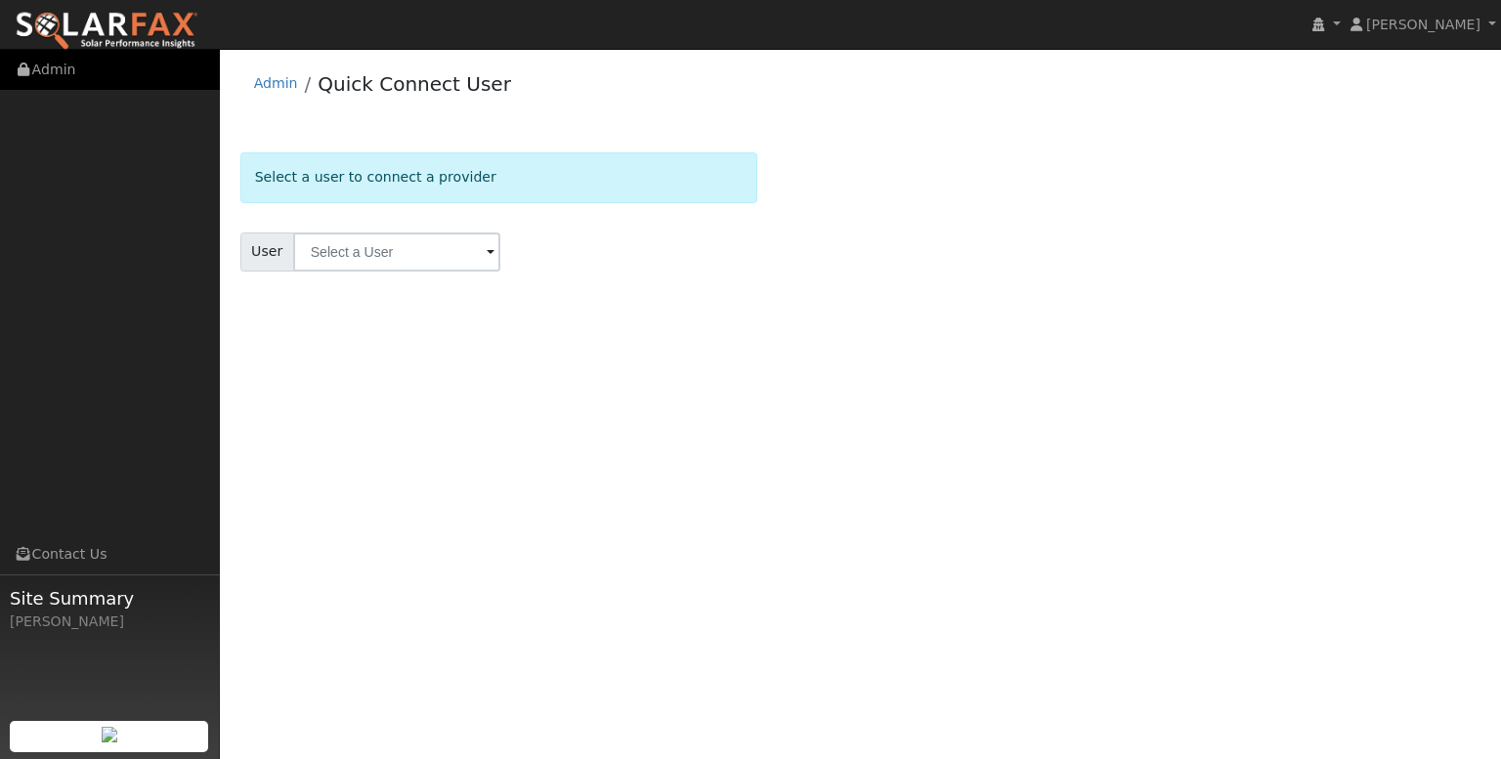
click at [51, 67] on link "Admin" at bounding box center [110, 70] width 220 height 40
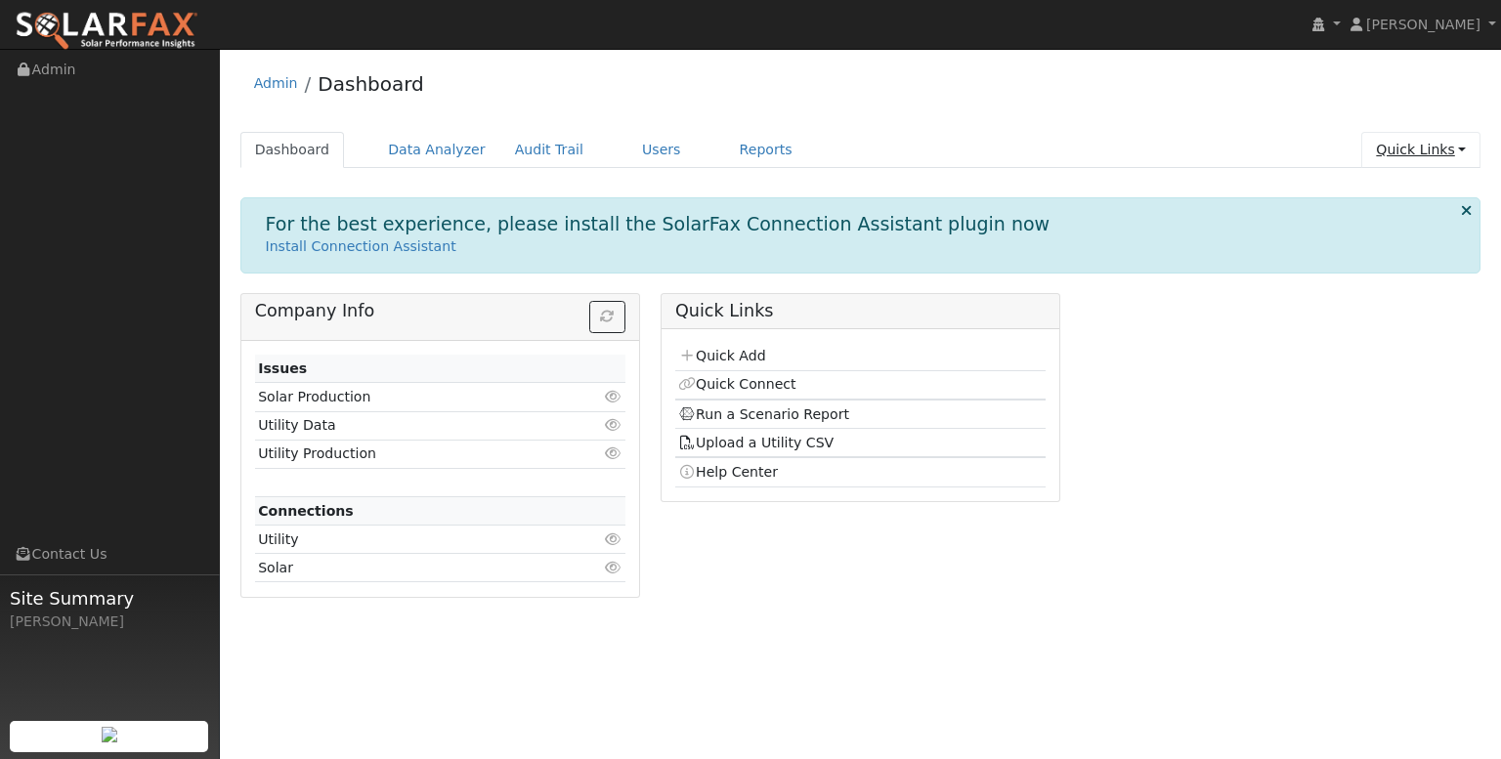
click at [1467, 147] on link "Quick Links" at bounding box center [1420, 150] width 119 height 36
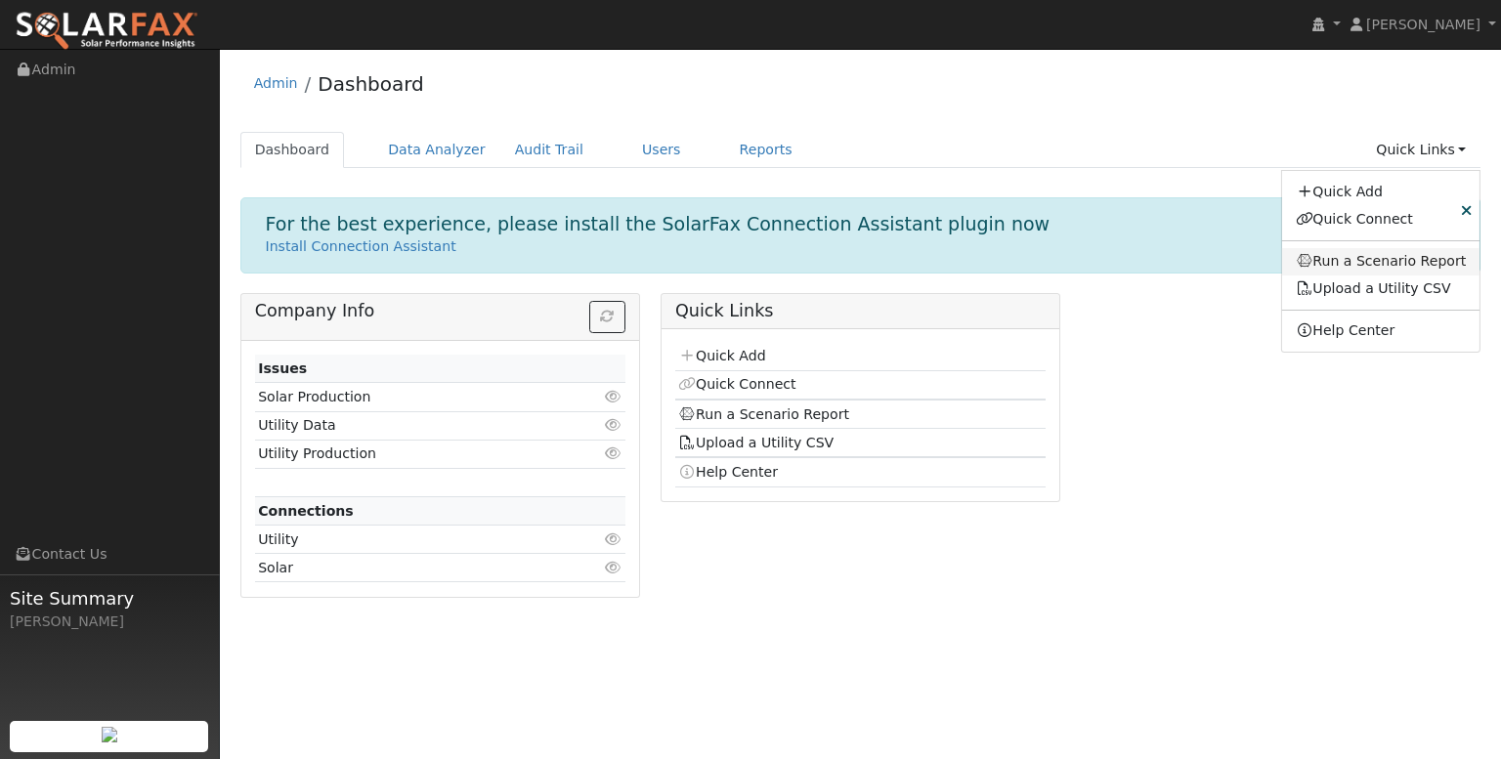
click at [1382, 263] on link "Run a Scenario Report" at bounding box center [1381, 261] width 198 height 27
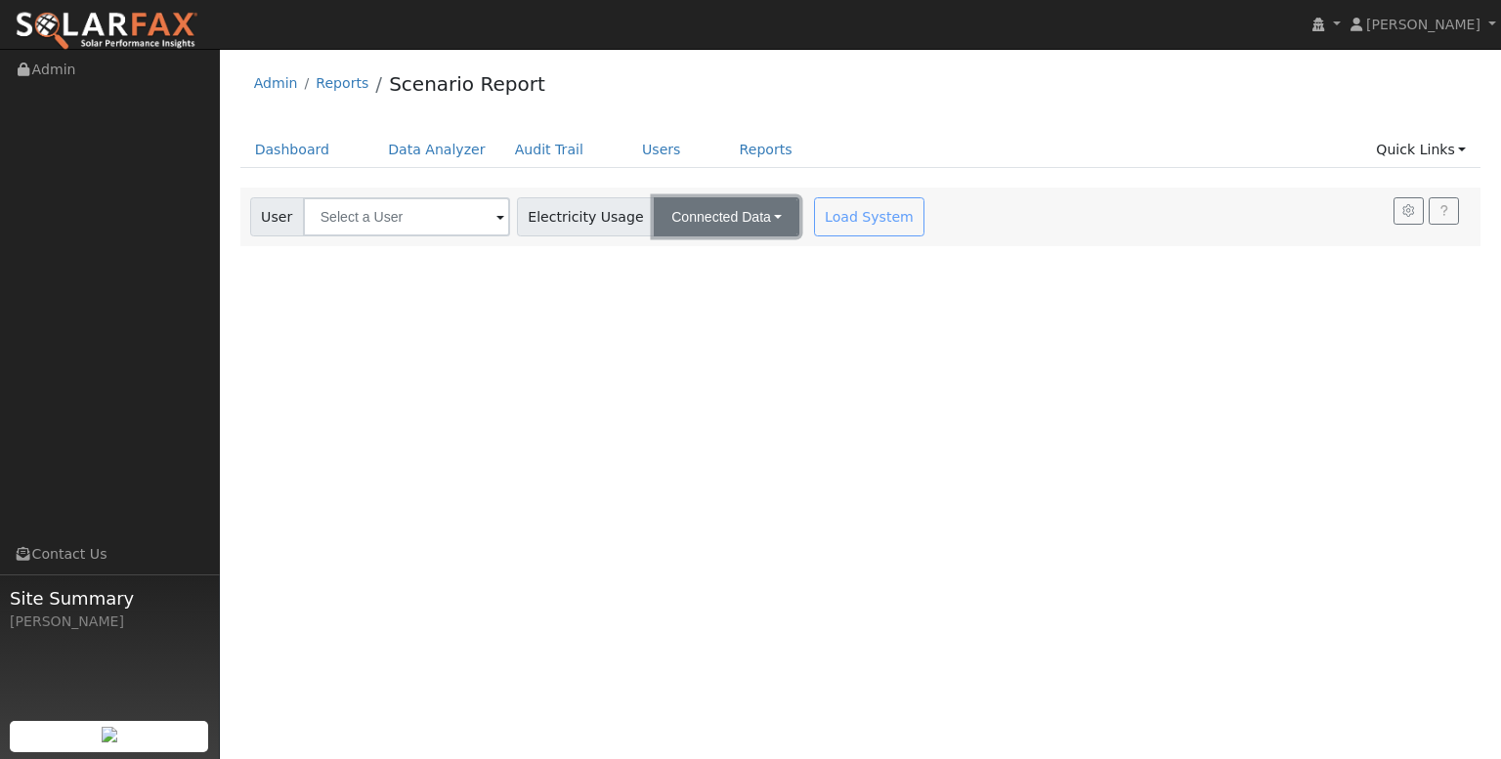
click at [761, 216] on button "Connected Data" at bounding box center [727, 216] width 146 height 39
click at [686, 318] on link "CSV Data" at bounding box center [730, 315] width 139 height 27
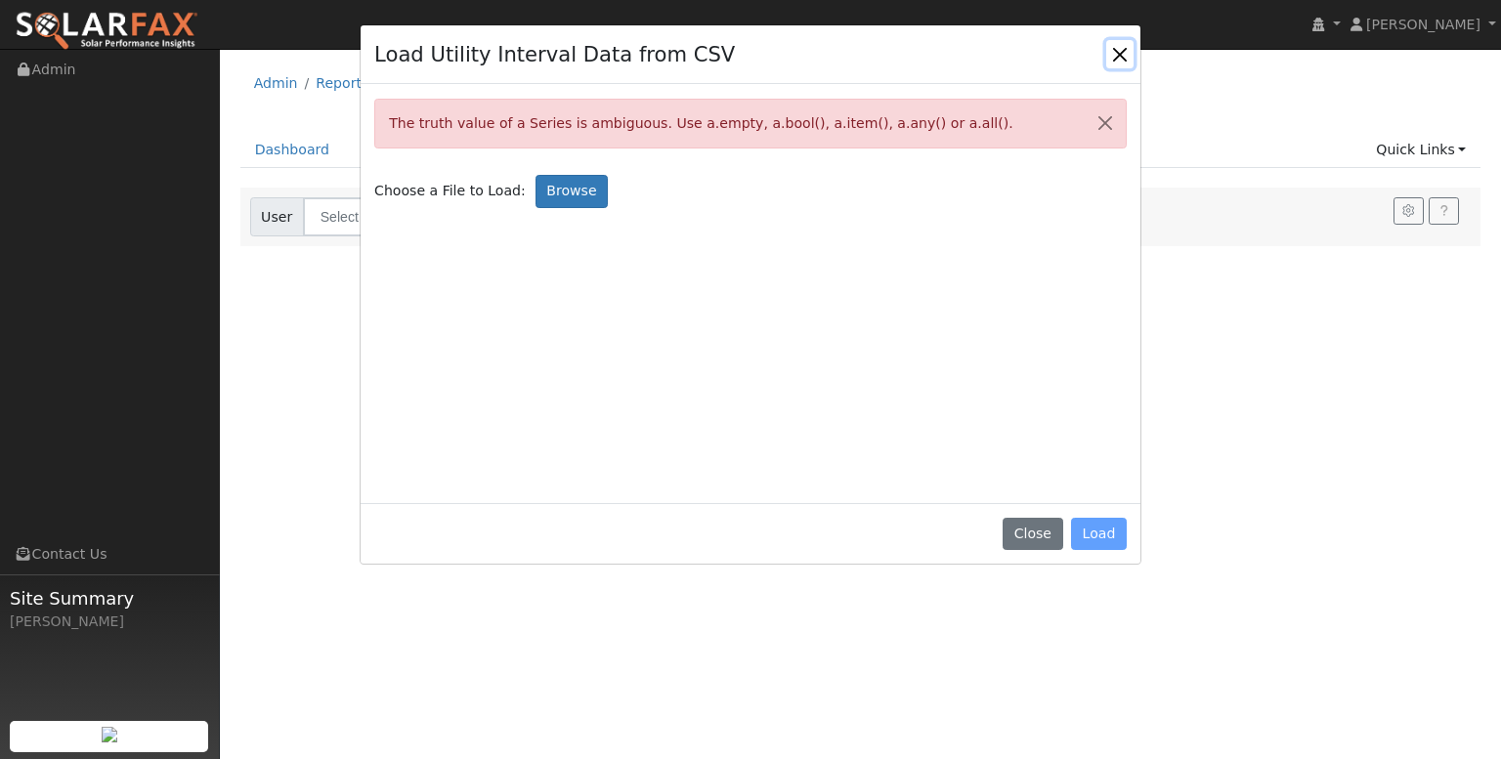
click at [1118, 54] on button "Close" at bounding box center [1119, 53] width 27 height 27
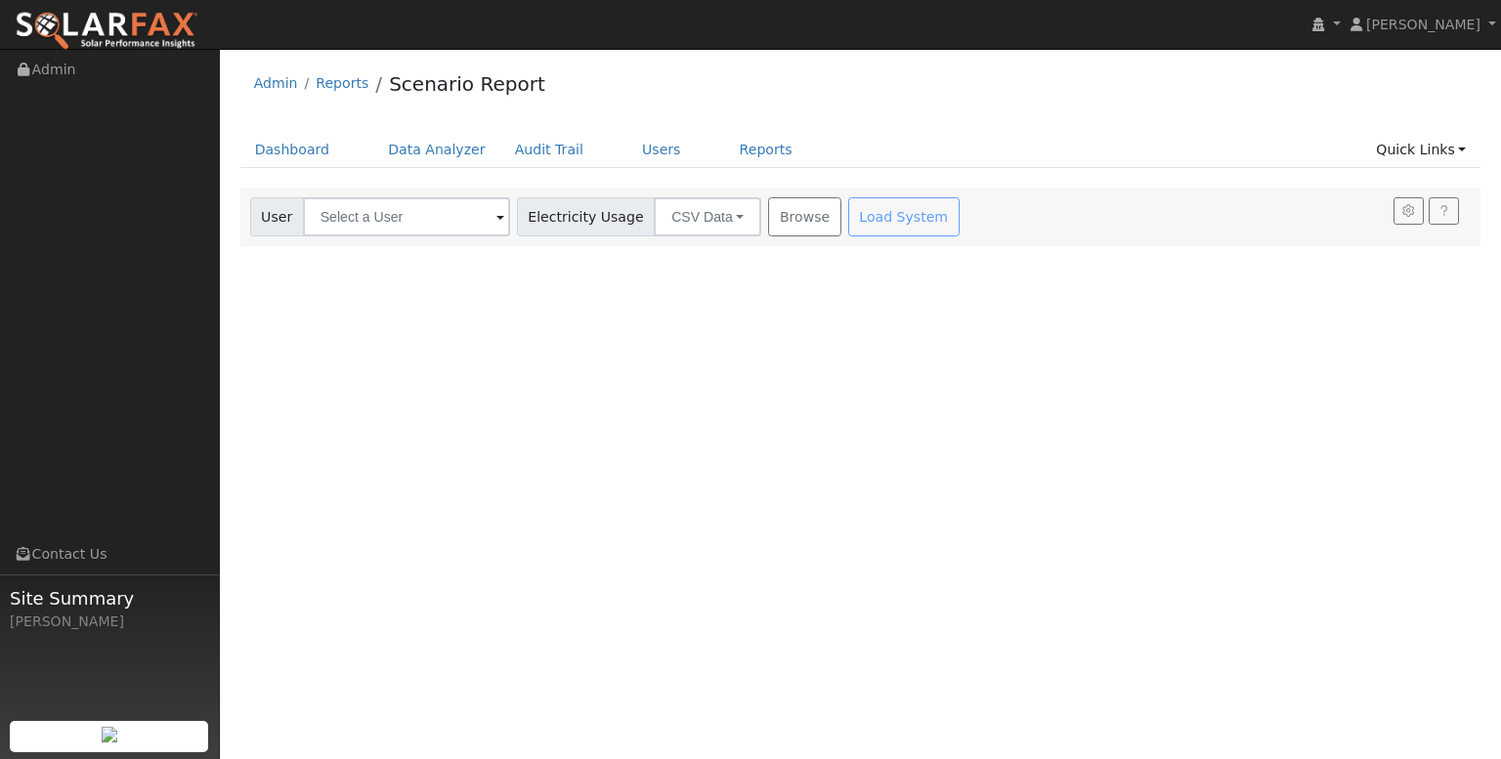
click at [745, 330] on div "User Profile First name Last name Email Email Notifications No Emails No Emails…" at bounding box center [860, 404] width 1281 height 710
click at [730, 219] on button "CSV Data" at bounding box center [707, 216] width 107 height 39
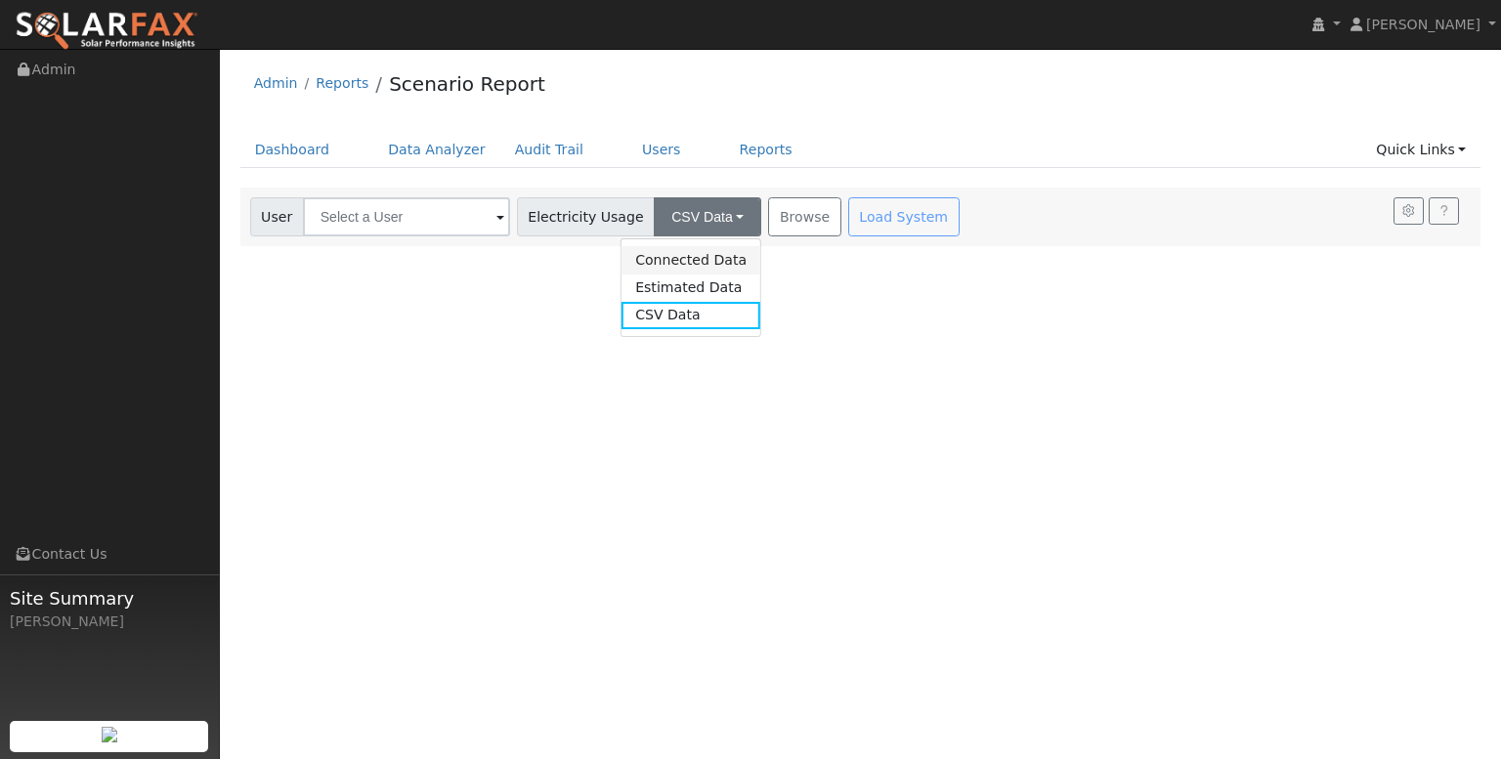
click at [689, 247] on link "Connected Data" at bounding box center [691, 259] width 139 height 27
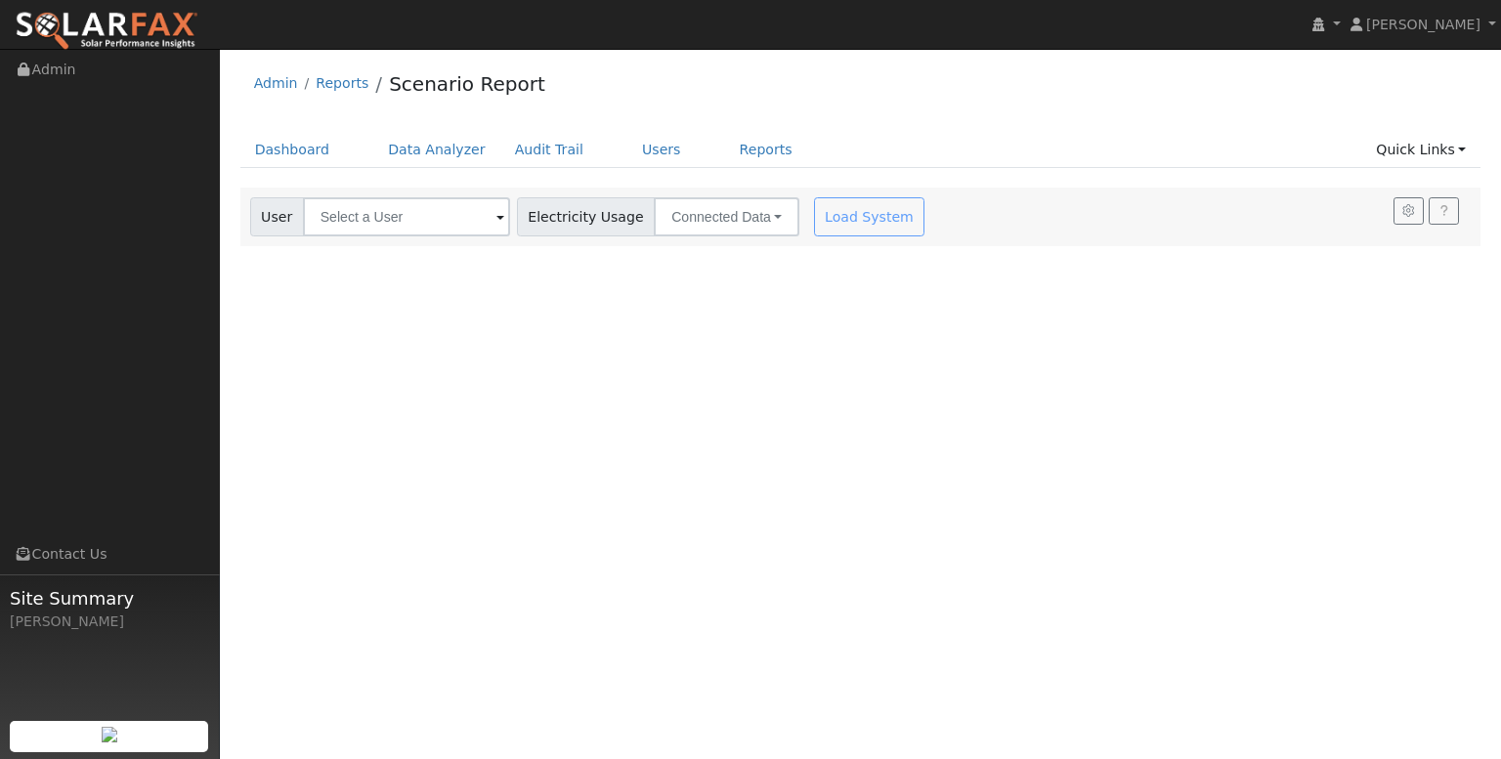
click at [826, 220] on div "Load System" at bounding box center [871, 216] width 123 height 39
click at [496, 221] on span at bounding box center [500, 218] width 8 height 22
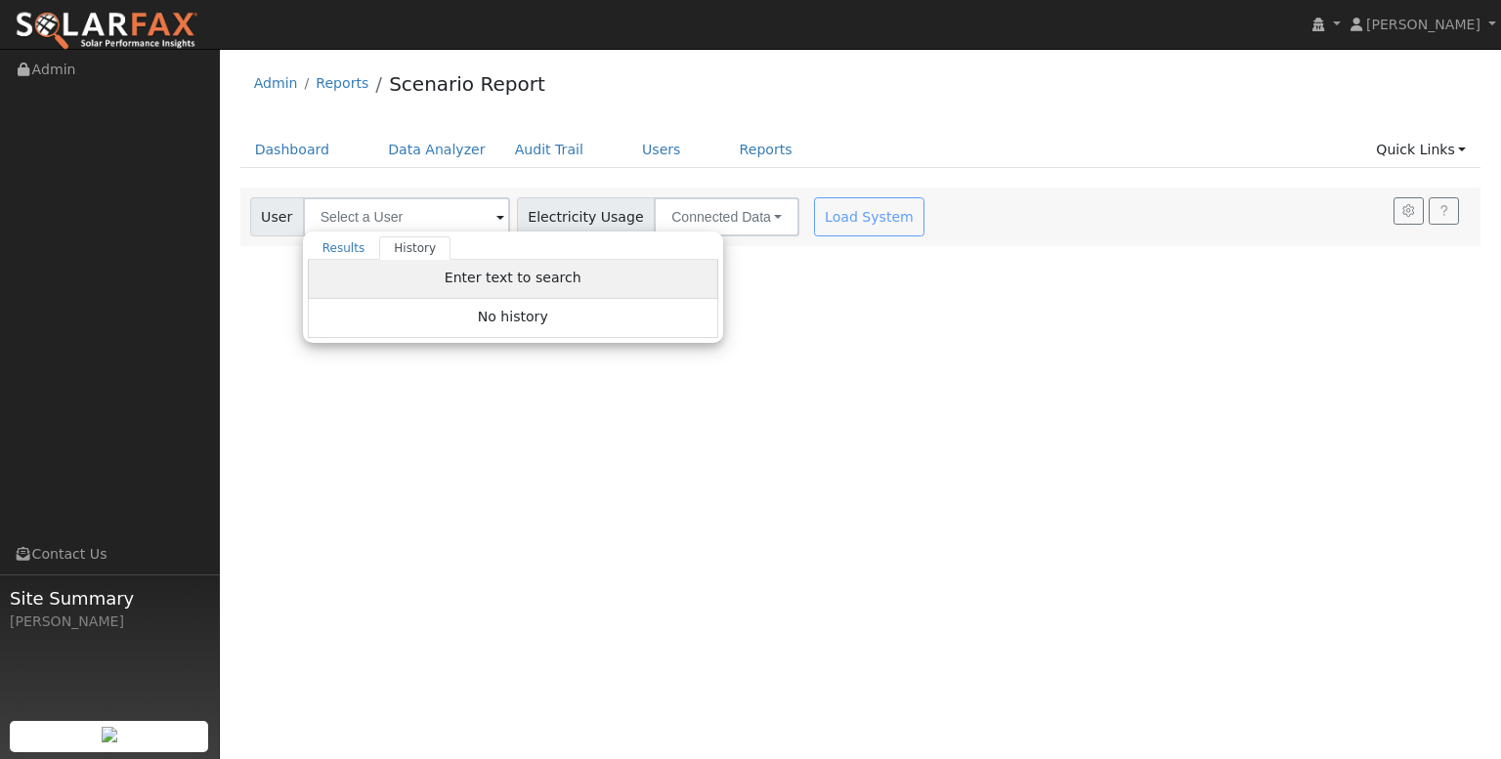
click at [503, 282] on span "Enter text to search" at bounding box center [513, 278] width 137 height 16
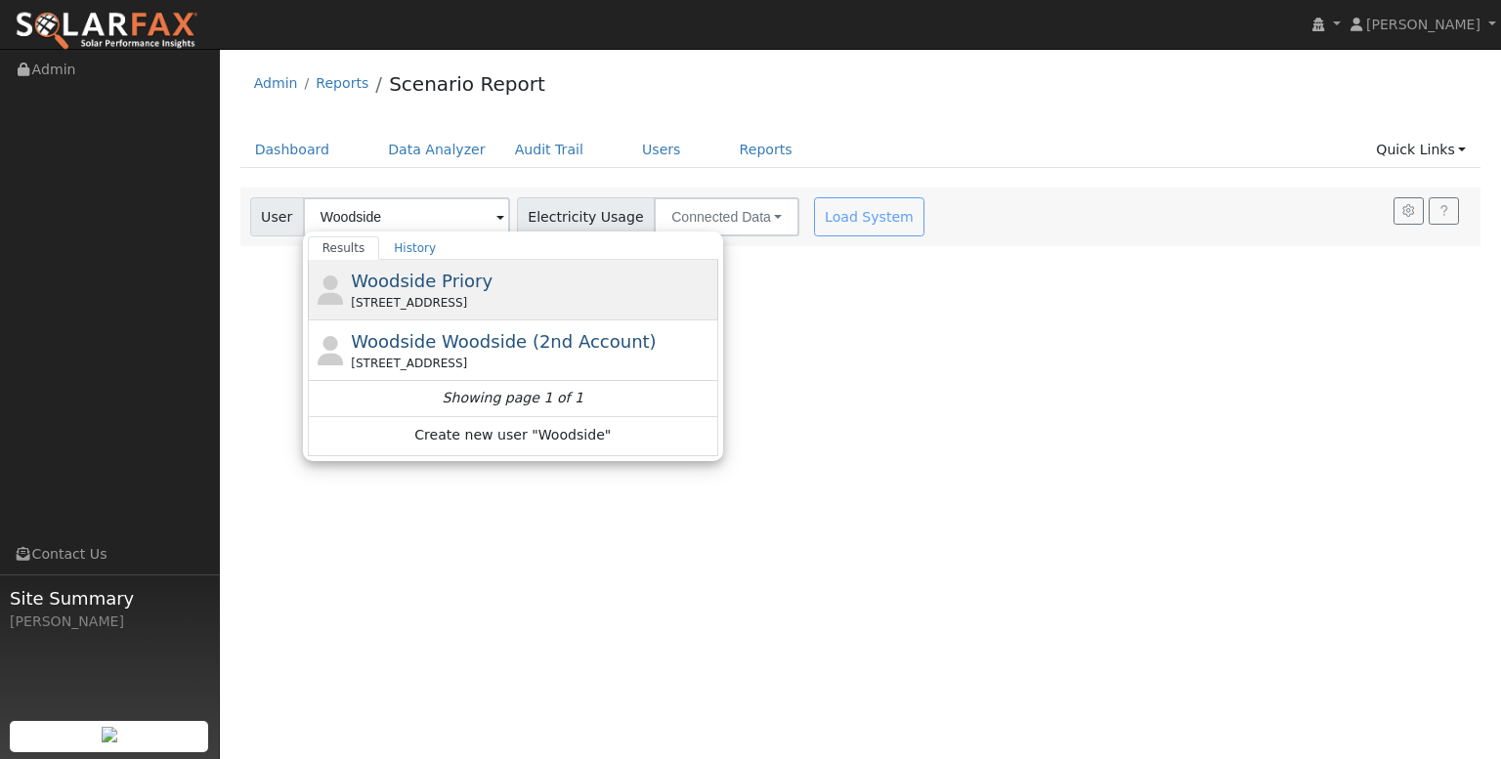
click at [450, 290] on span "Woodside Priory" at bounding box center [422, 281] width 142 height 21
type input "Woodside Priory"
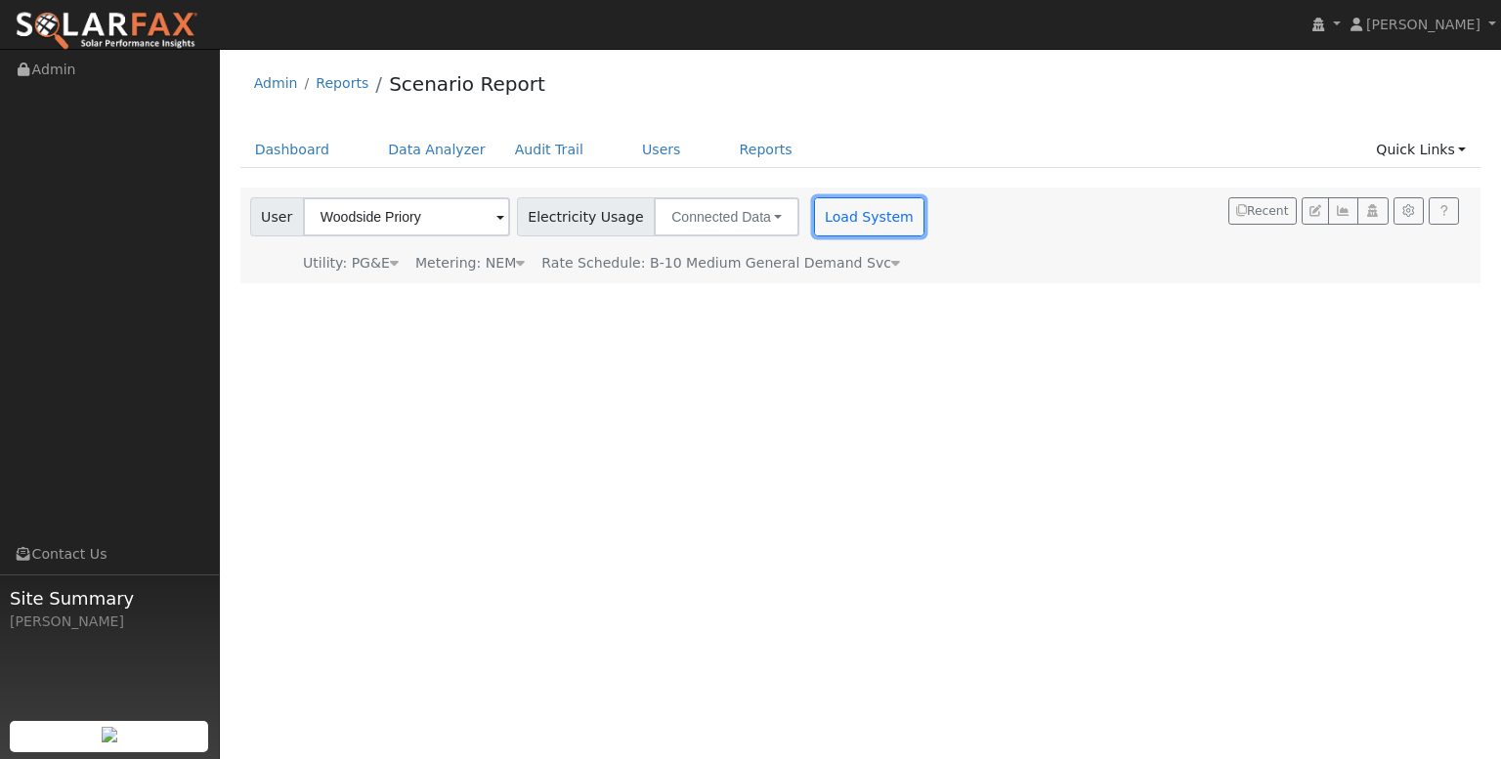
click at [852, 218] on button "Load System" at bounding box center [869, 216] width 111 height 39
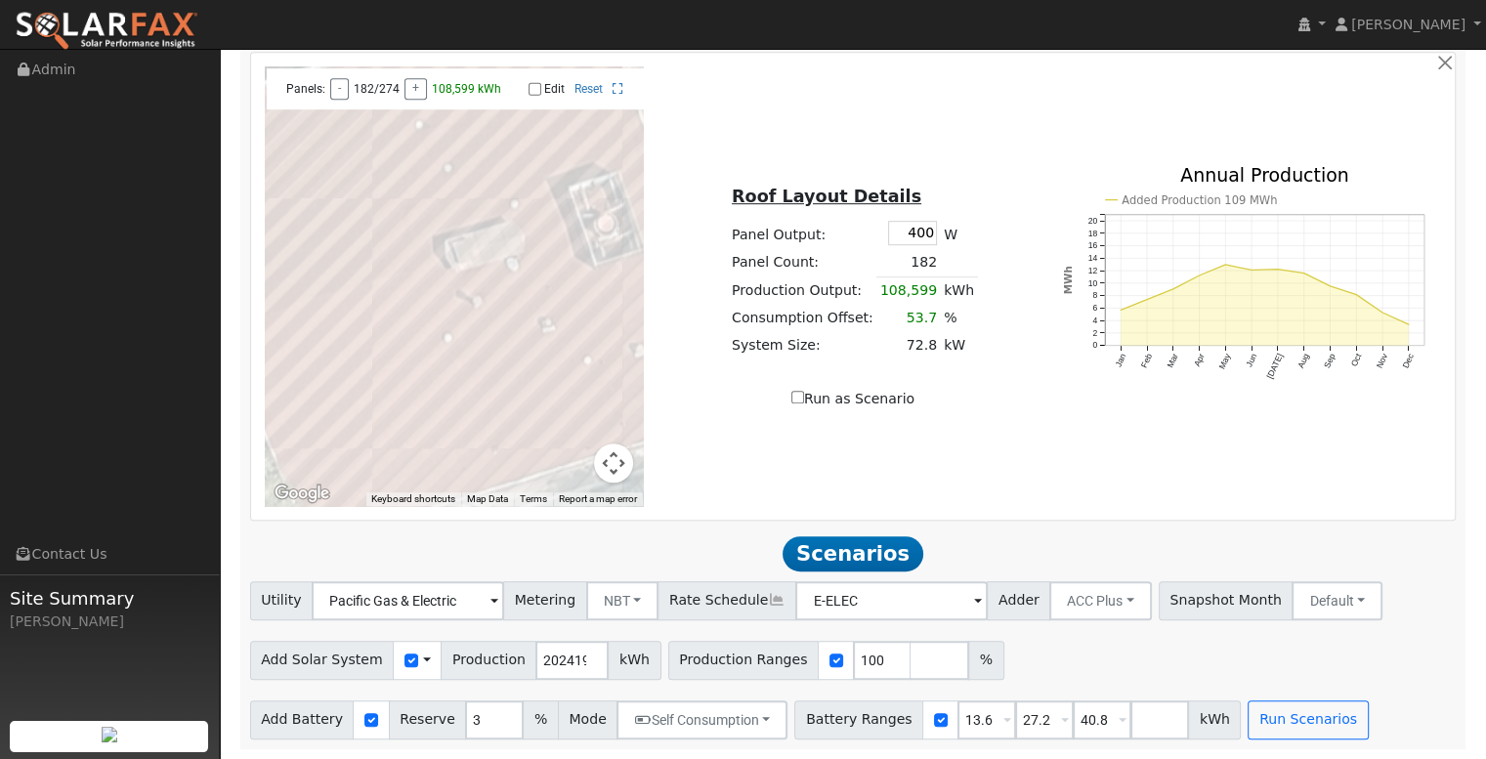
scroll to position [1110, 0]
click at [974, 605] on span at bounding box center [978, 602] width 8 height 22
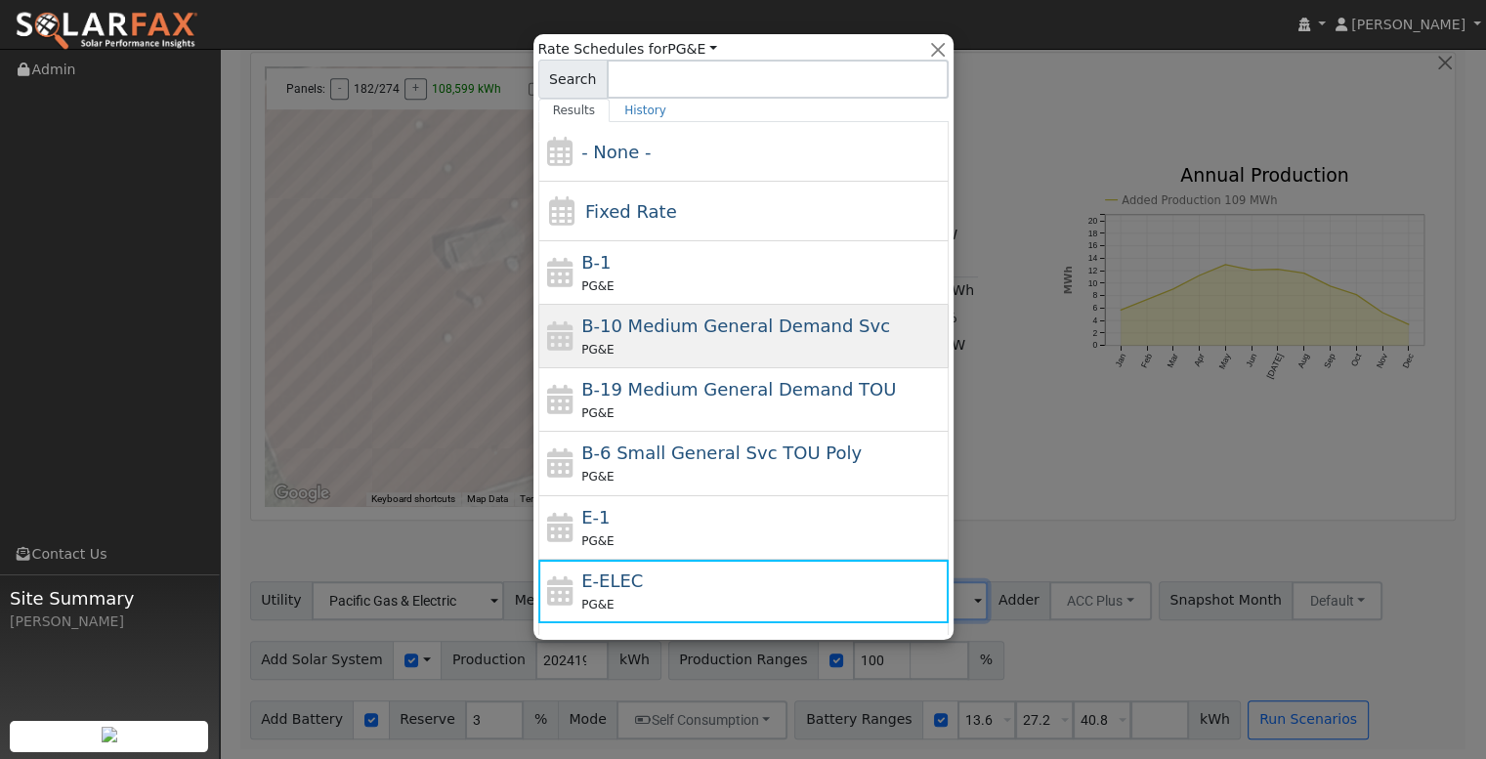
click at [711, 332] on span "B-10 Medium General Demand Svc" at bounding box center [735, 326] width 309 height 21
type input "B-10 Medium General Demand Svc"
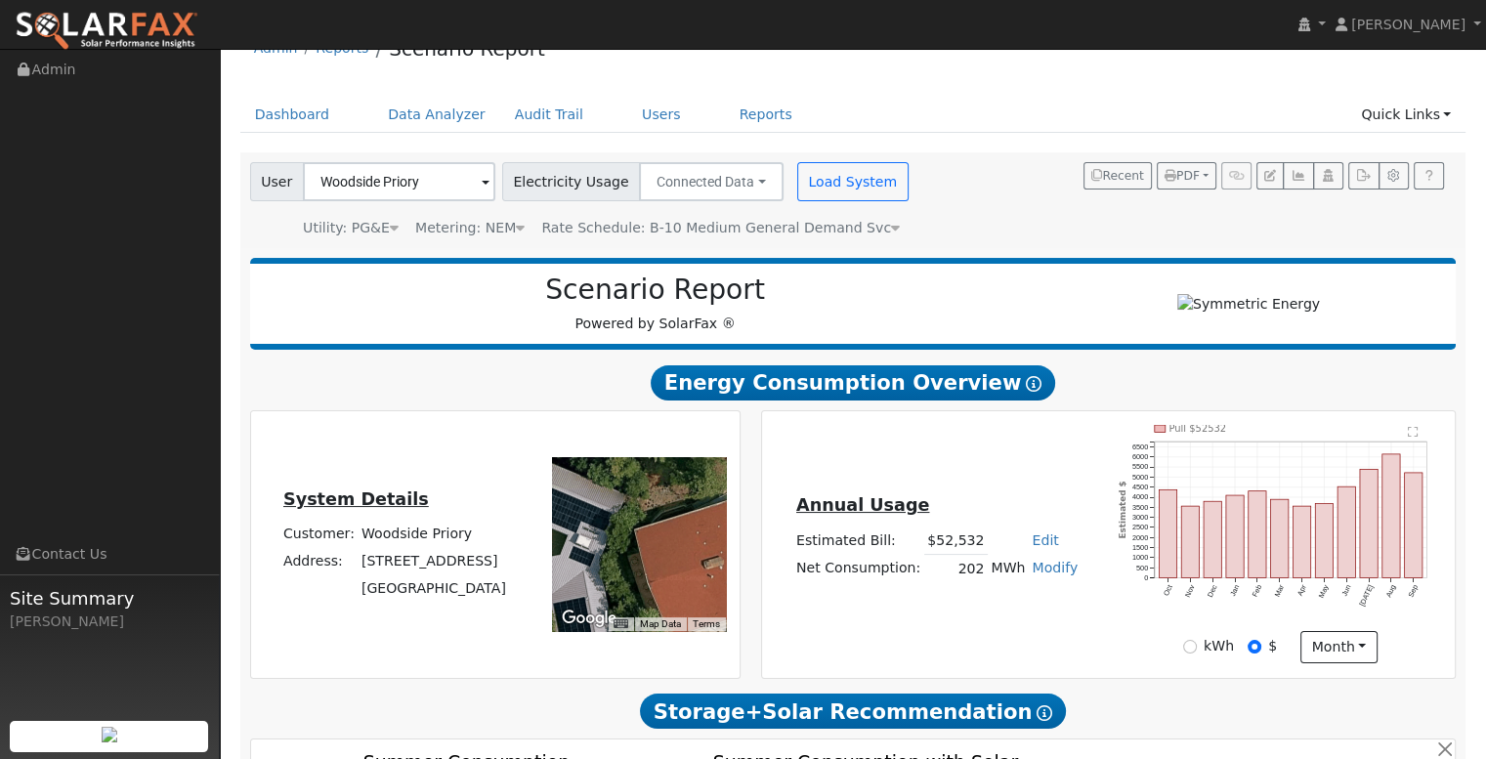
scroll to position [0, 0]
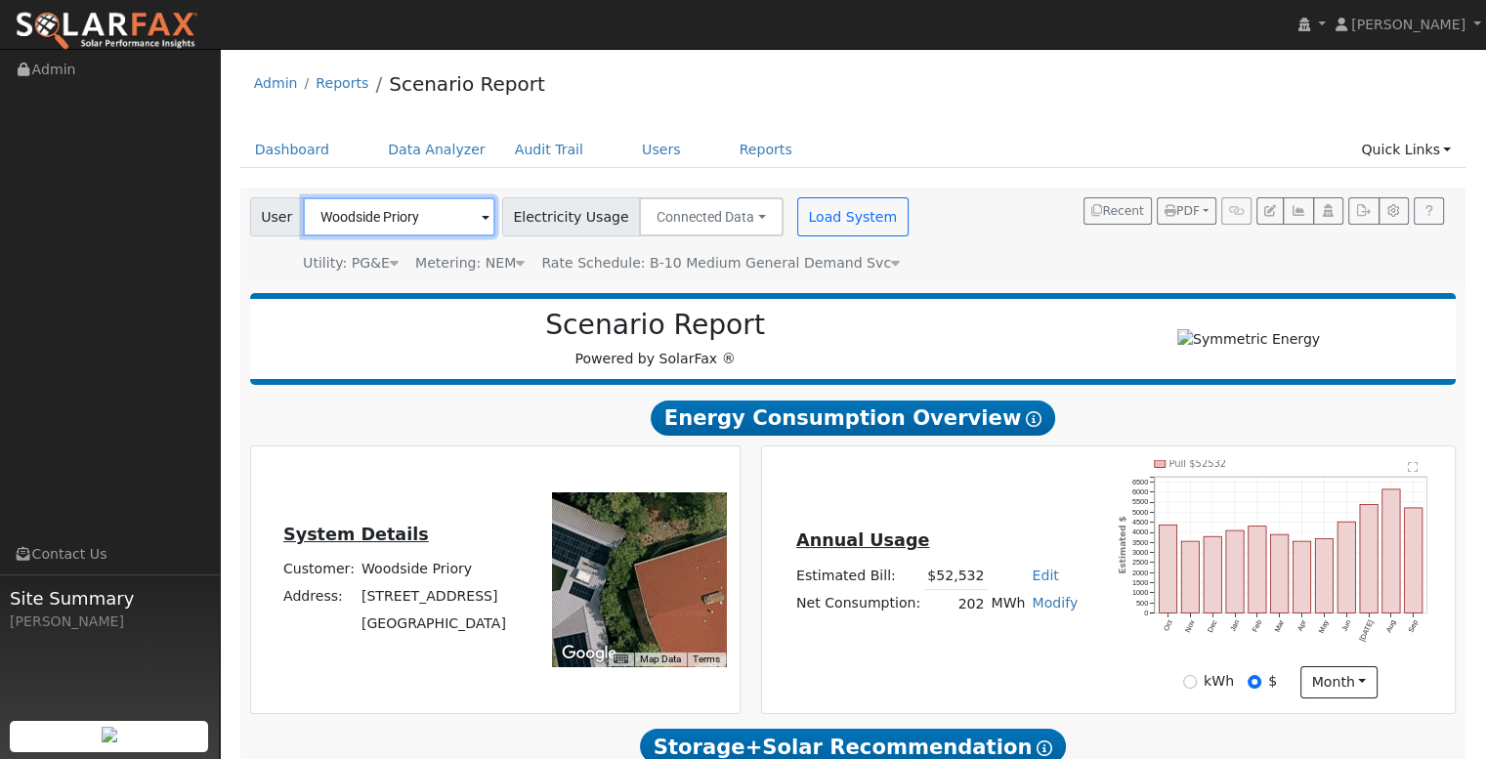
click at [477, 213] on input "Woodside Priory" at bounding box center [399, 216] width 193 height 39
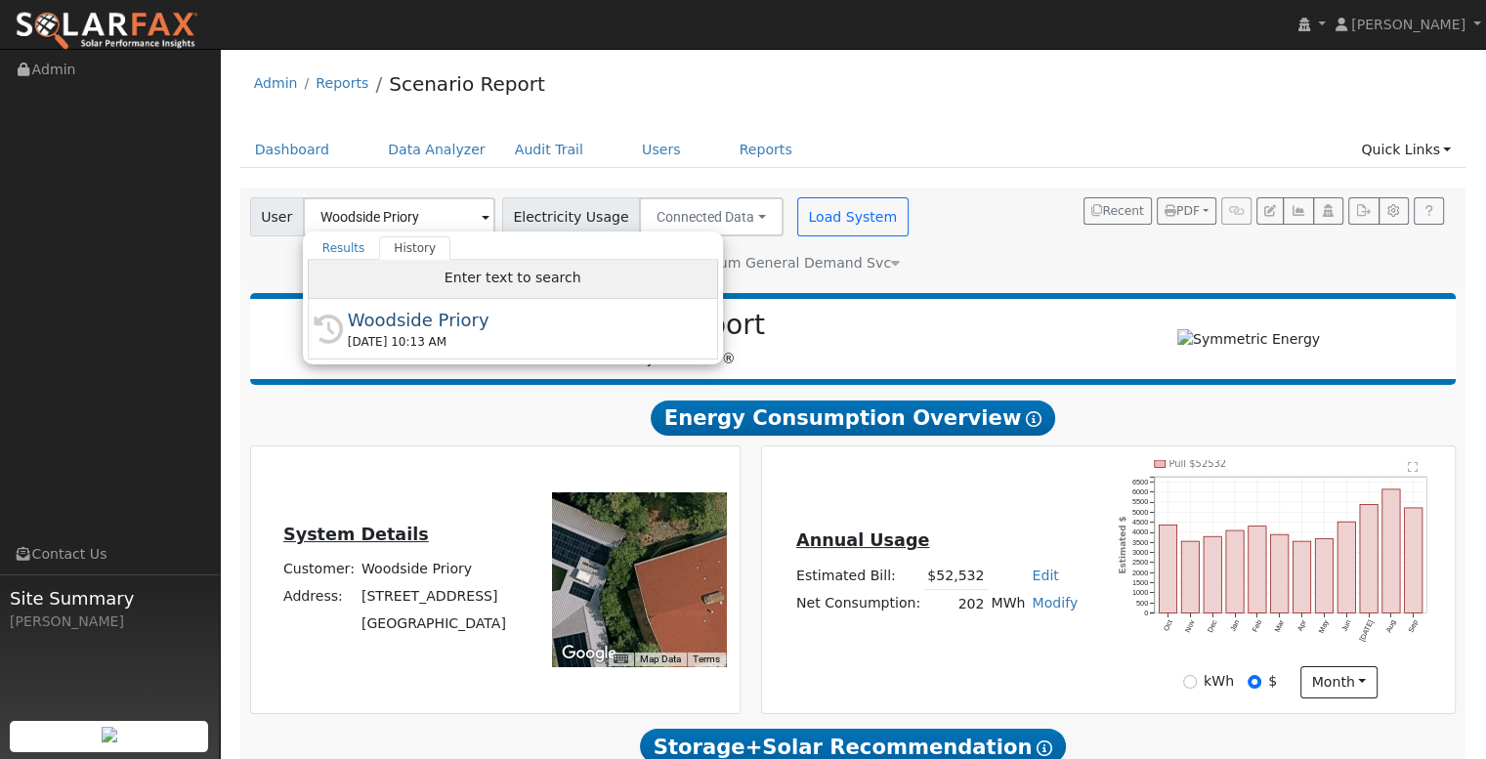
click at [468, 280] on span "Enter text to search" at bounding box center [513, 278] width 137 height 16
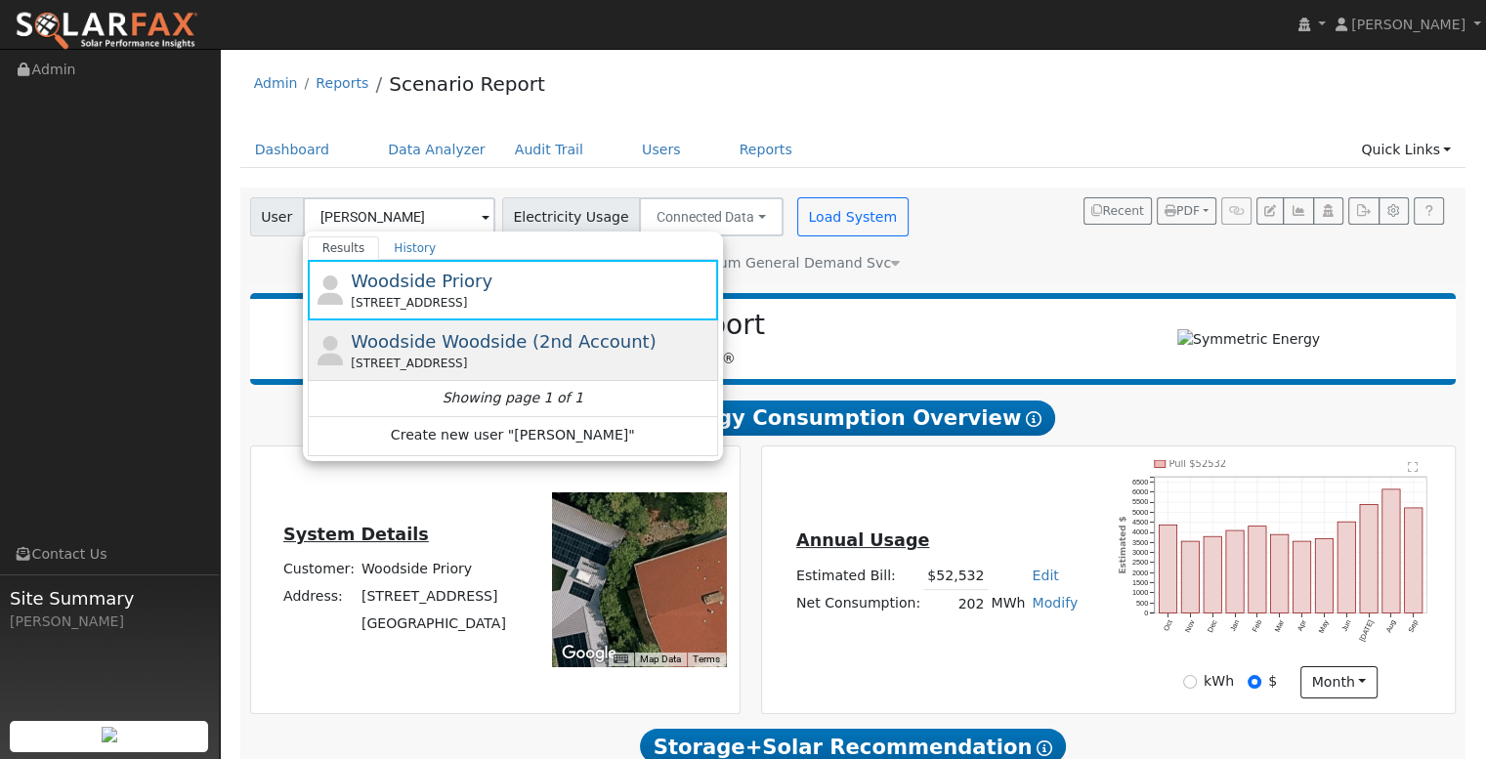
click at [477, 337] on span "Woodside Woodside (2nd Account)" at bounding box center [503, 341] width 305 height 21
type input "Woodside Woodside (2nd Account)"
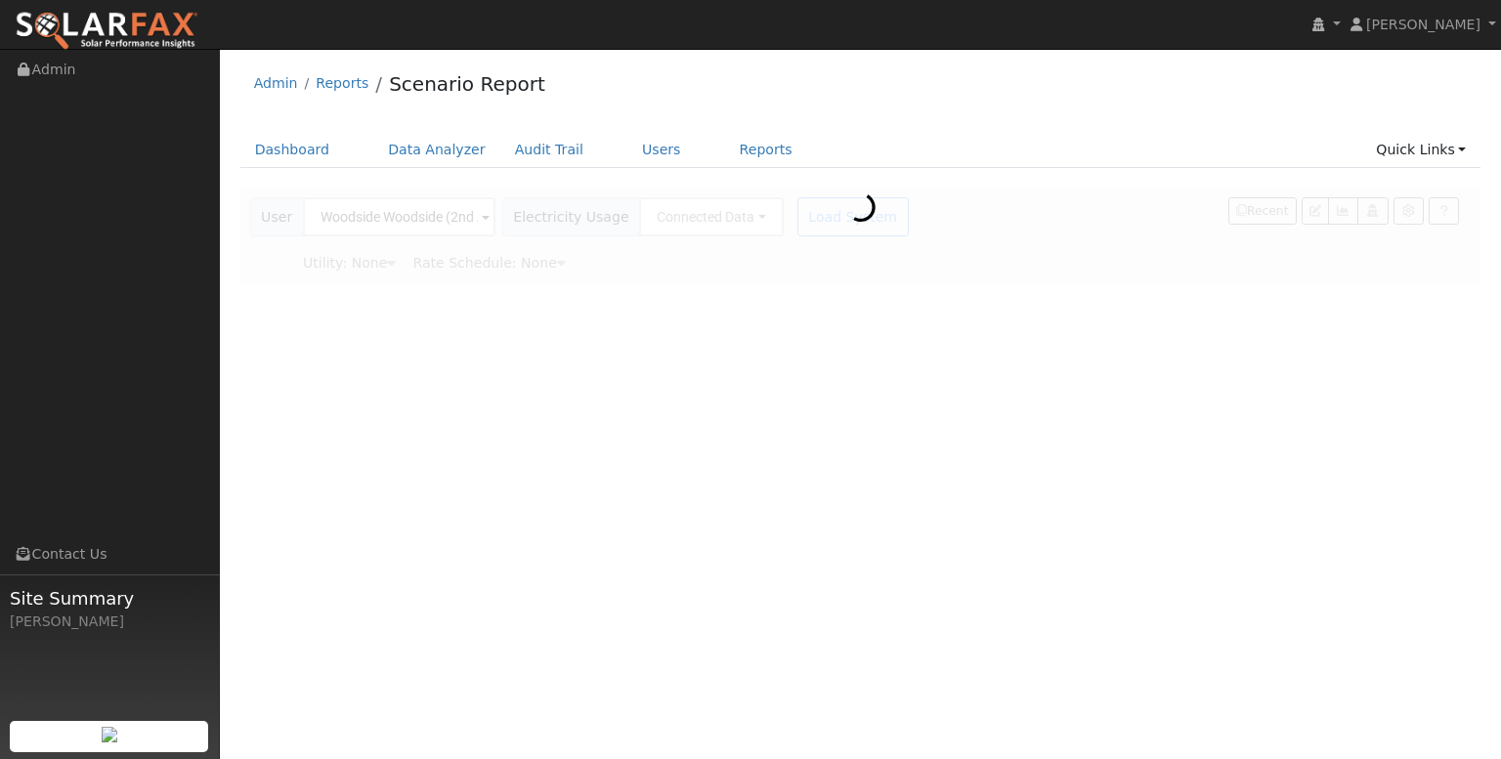
type input "Pacific Gas & Electric"
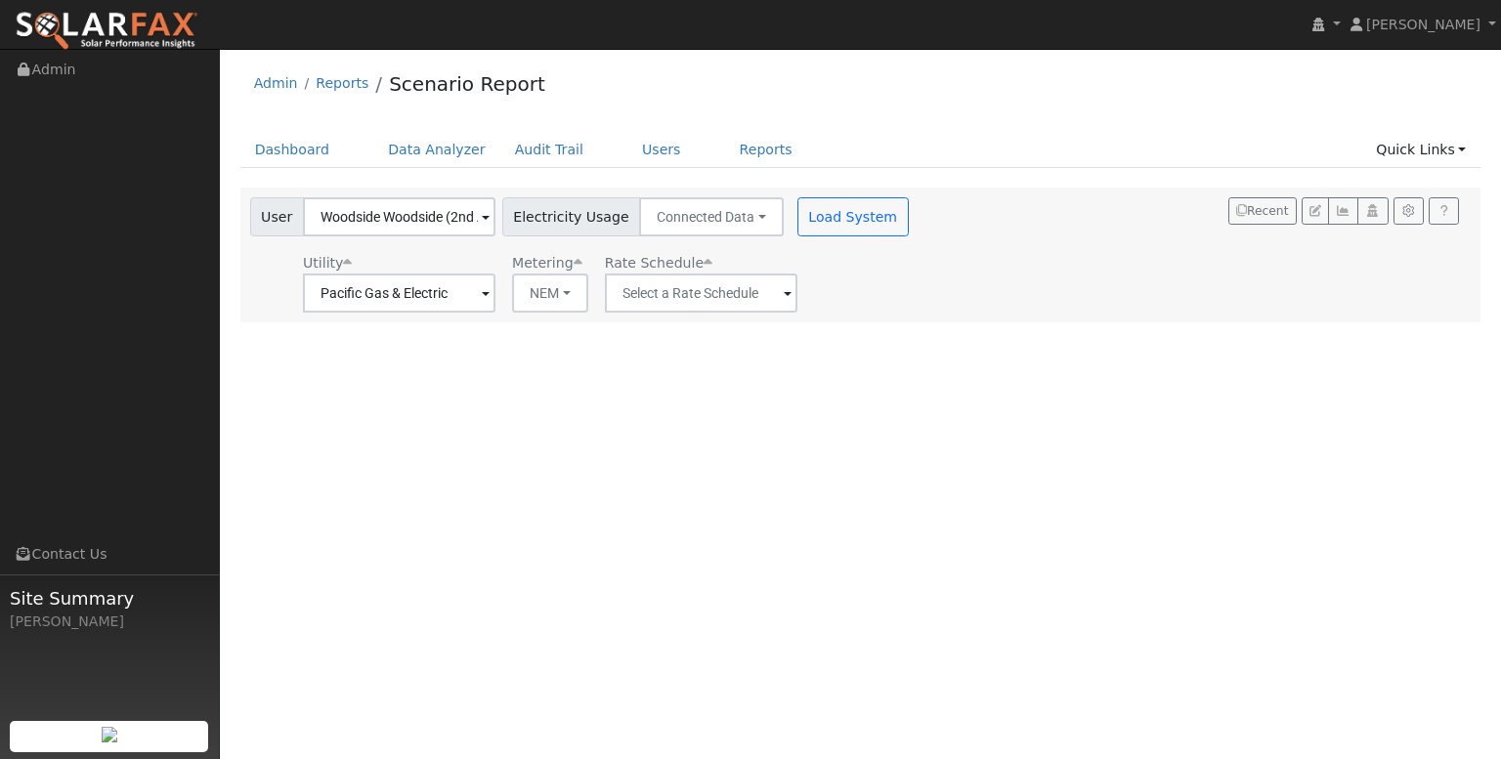
click at [784, 293] on span at bounding box center [788, 294] width 8 height 22
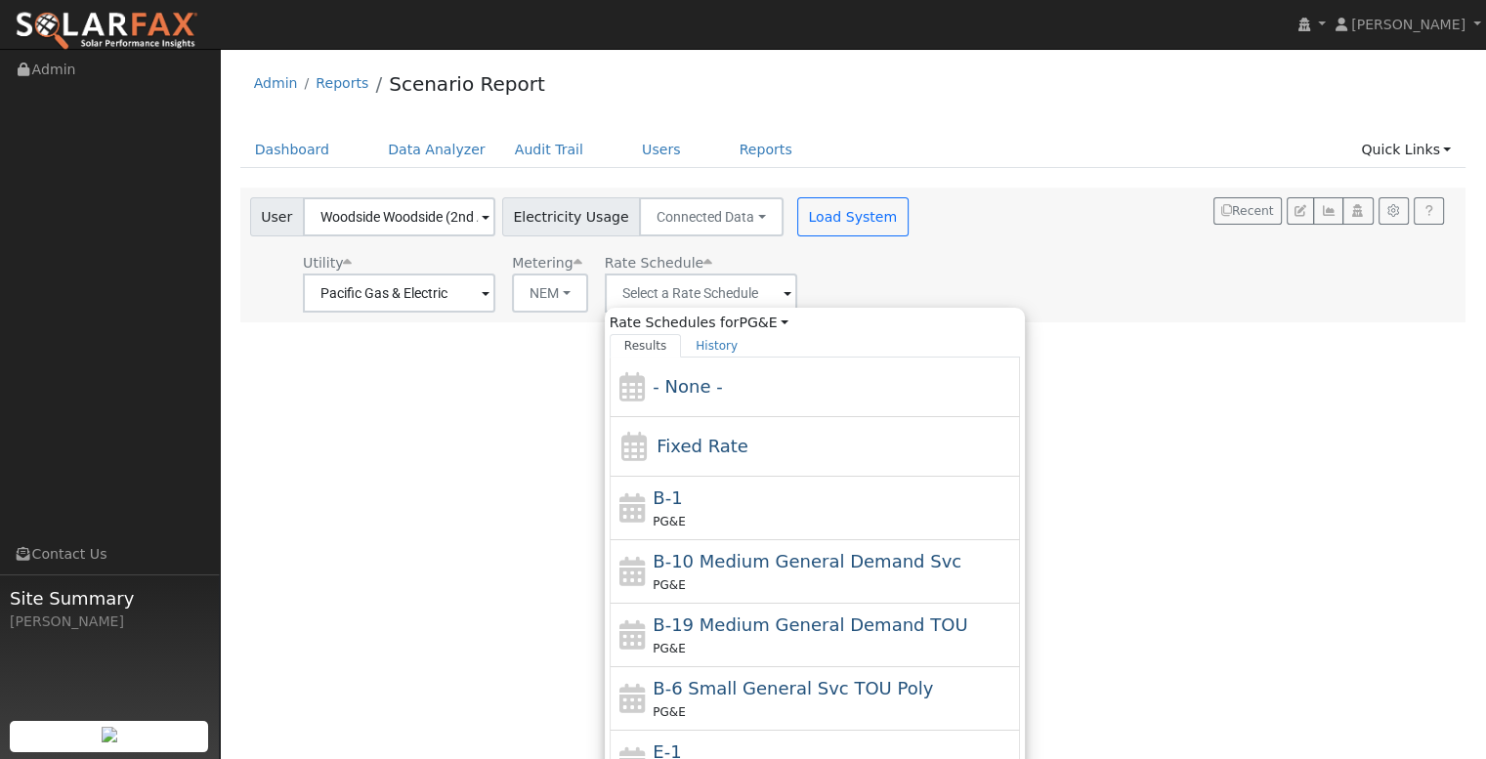
click at [830, 282] on div "Utility Pacific Gas & Electric Metering NEM NEM NBT Rate Schedule Rate Schedule…" at bounding box center [581, 279] width 670 height 66
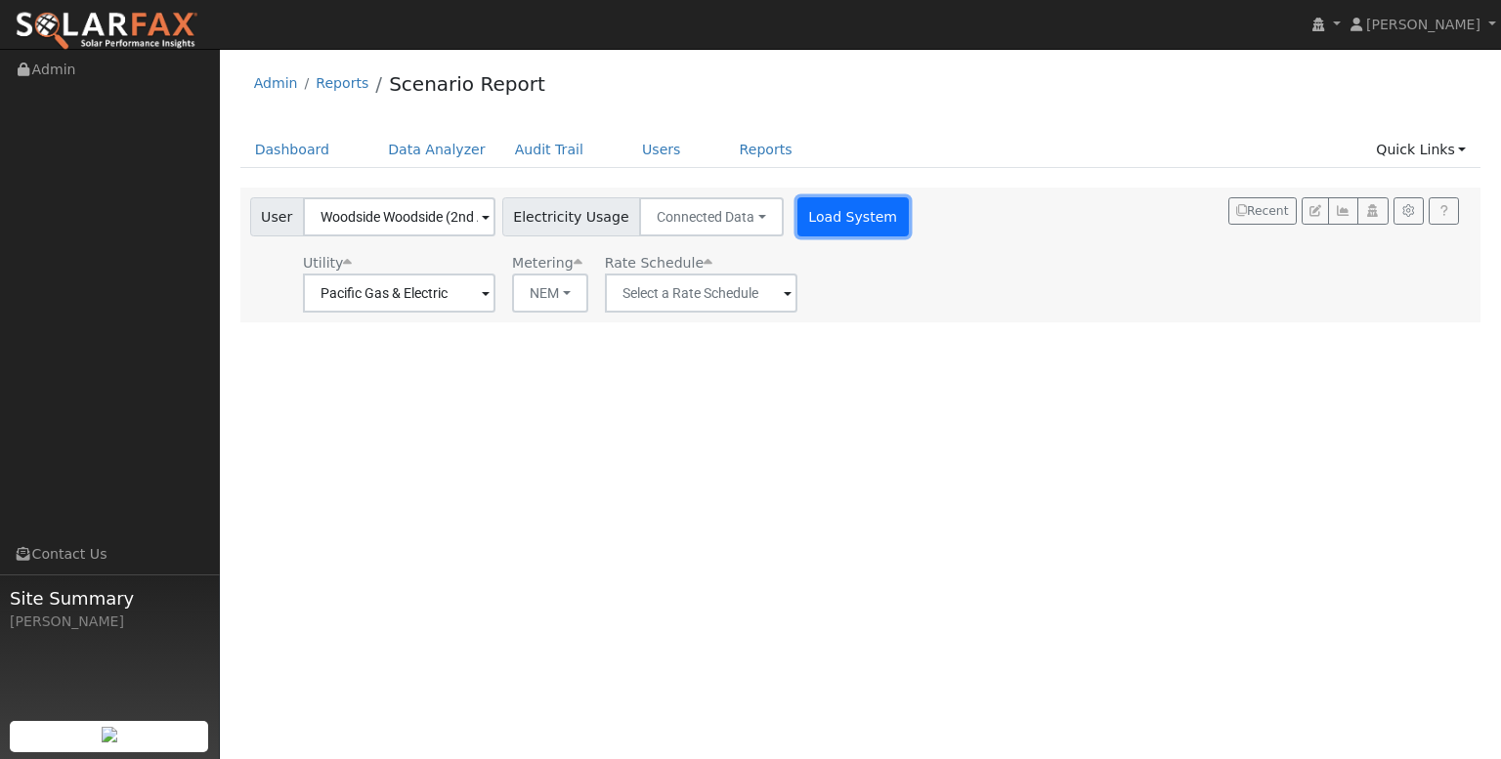
click at [833, 207] on button "Load System" at bounding box center [852, 216] width 111 height 39
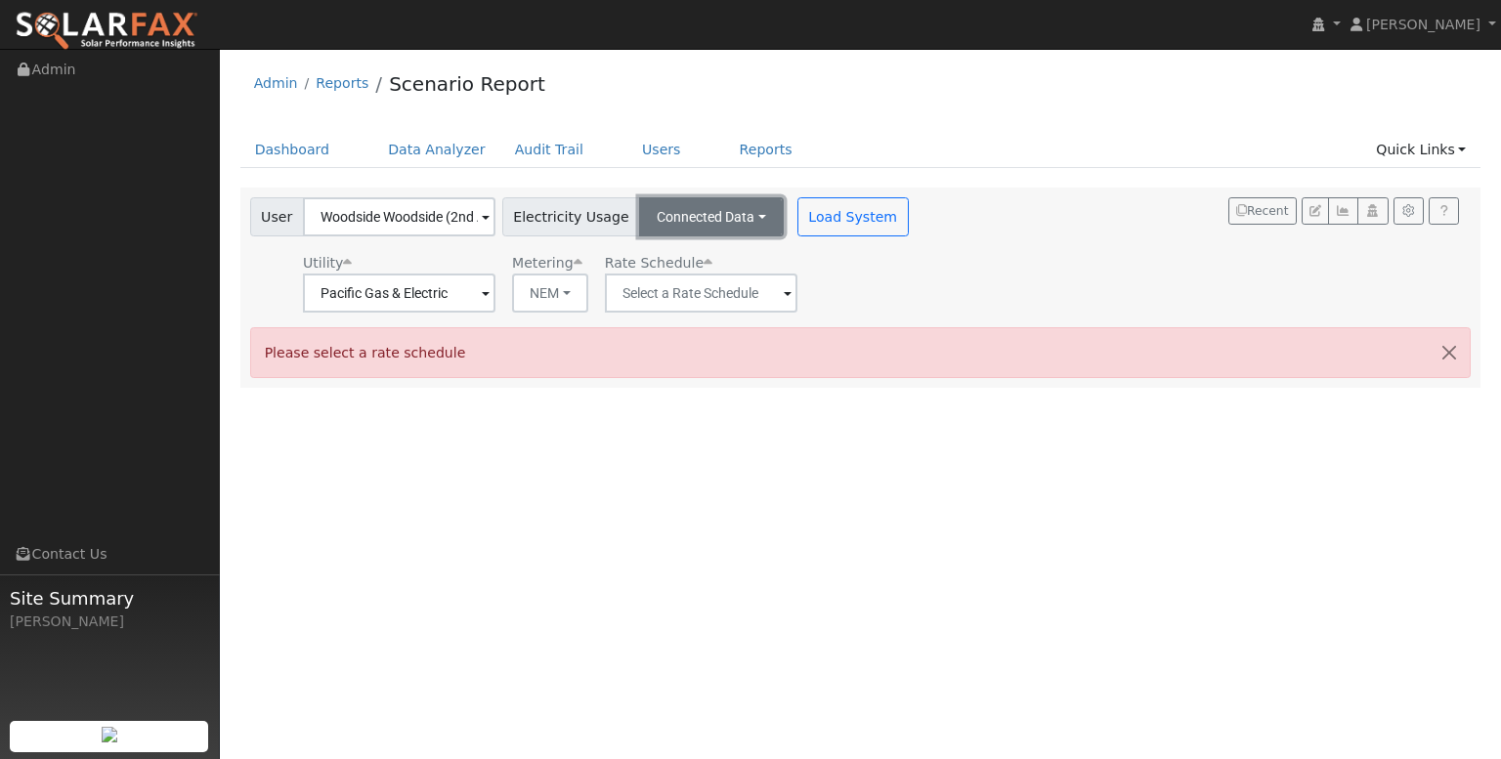
click at [731, 214] on button "Connected Data" at bounding box center [711, 216] width 145 height 39
click at [829, 269] on div "Utility Pacific Gas & Electric Metering NEM NEM NBT Rate Schedule" at bounding box center [581, 279] width 670 height 66
click at [784, 294] on span at bounding box center [788, 294] width 8 height 22
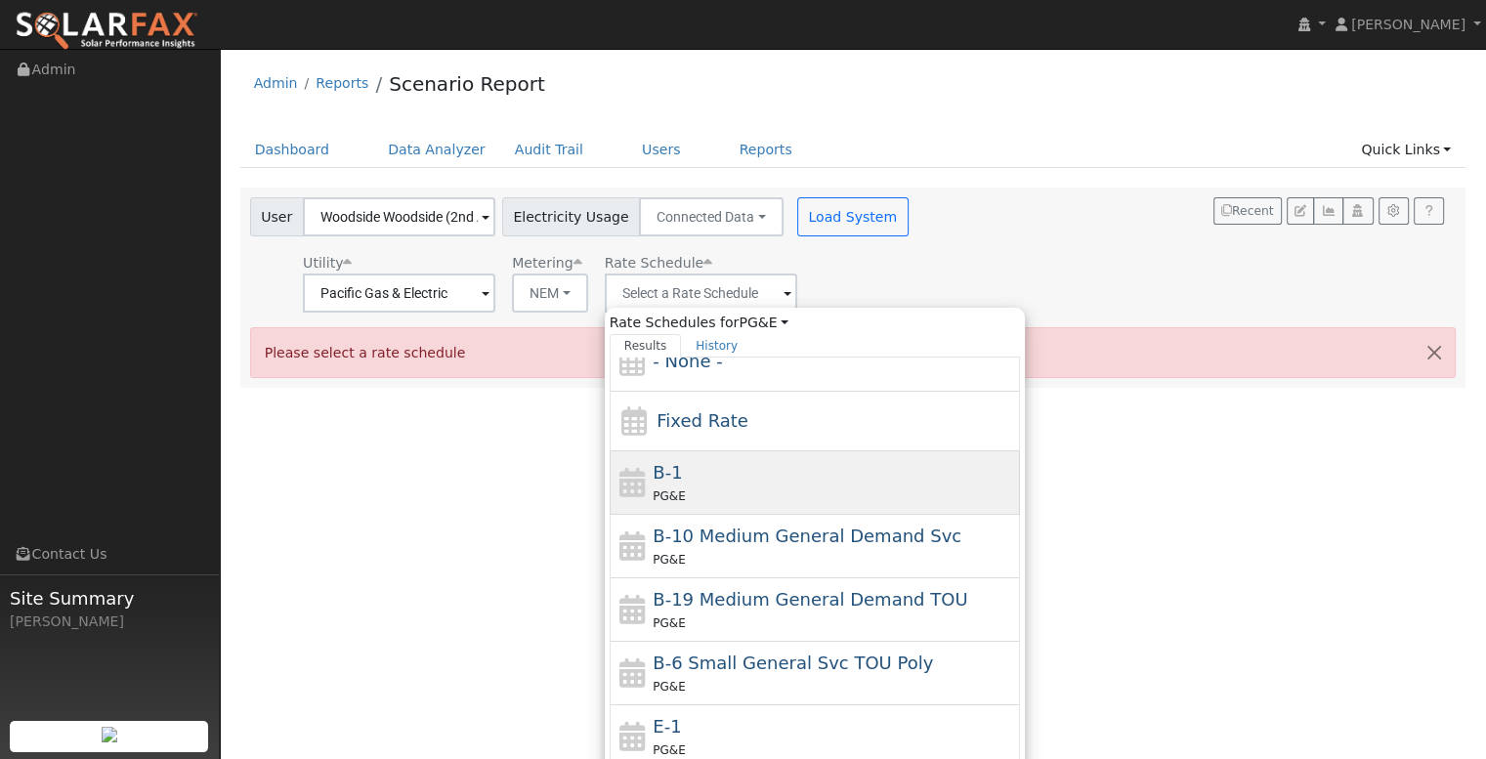
scroll to position [27, 0]
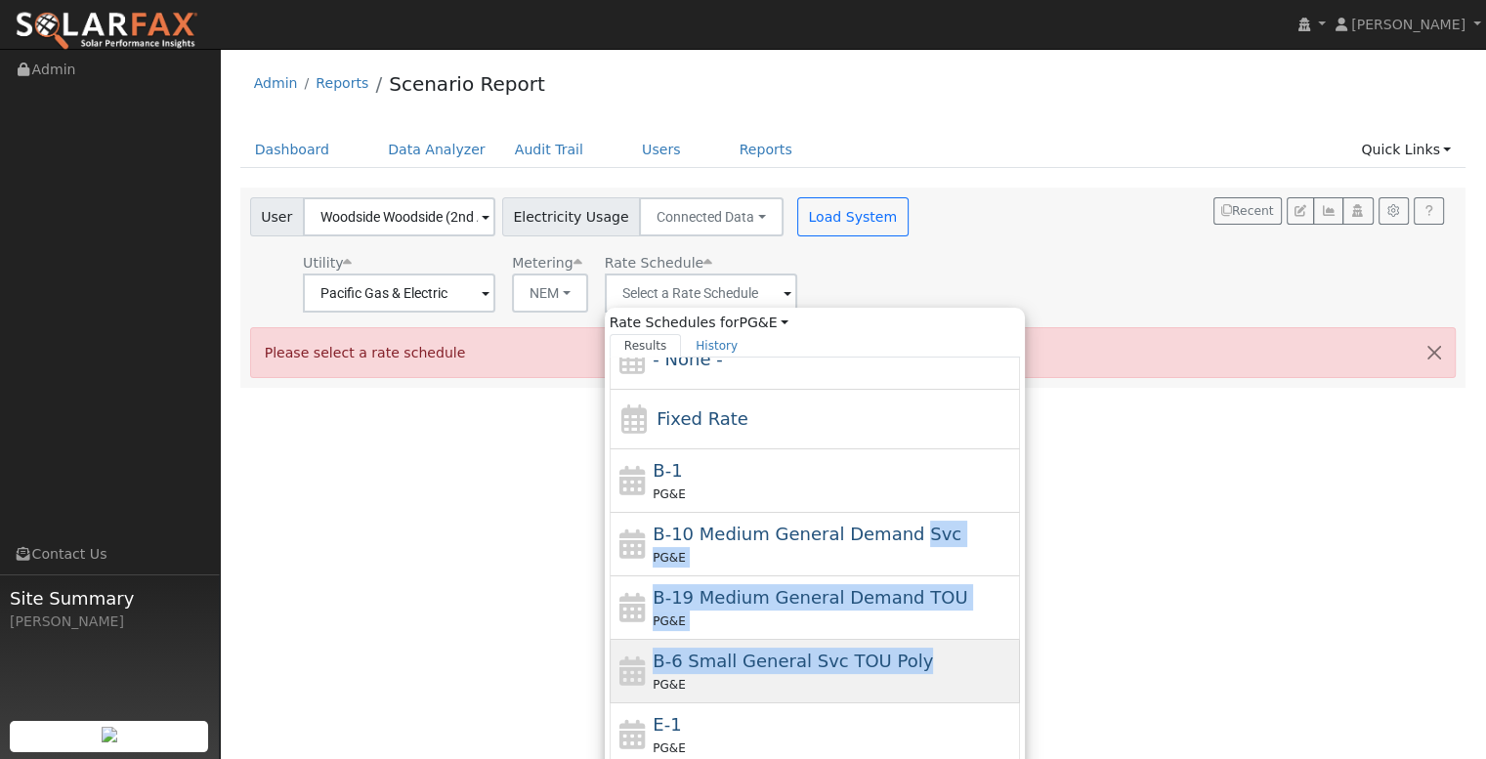
drag, startPoint x: 888, startPoint y: 536, endPoint x: 907, endPoint y: 646, distance: 112.0
click at [907, 646] on div "- None - Fixed Rate B-1 PG&E B-10 Medium General Demand Svc PG&E B-19 Medium Ge…" at bounding box center [815, 614] width 410 height 513
click at [633, 666] on icon at bounding box center [632, 671] width 33 height 29
type input "B-6 Small General Svc TOU Poly"
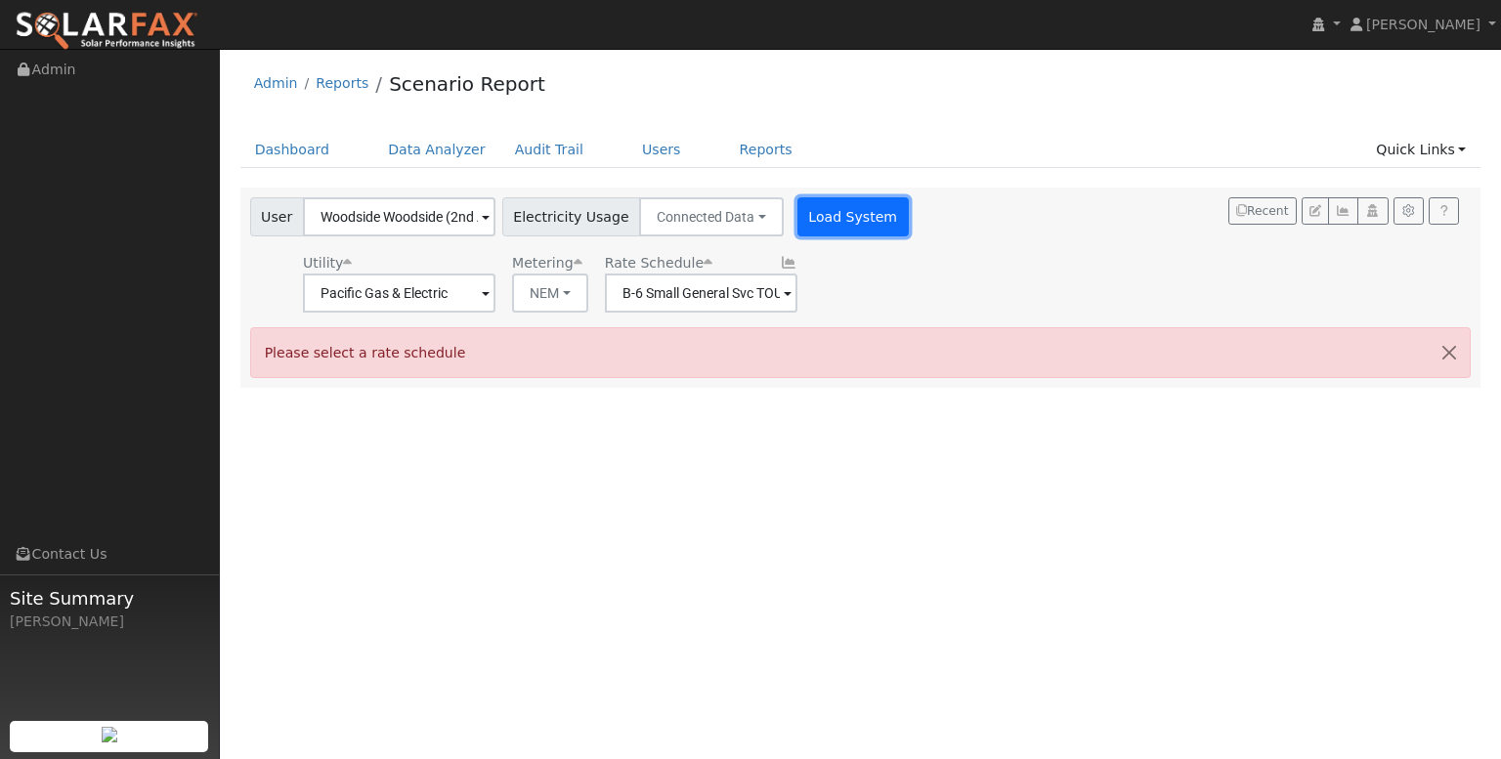
click at [815, 224] on button "Load System" at bounding box center [852, 216] width 111 height 39
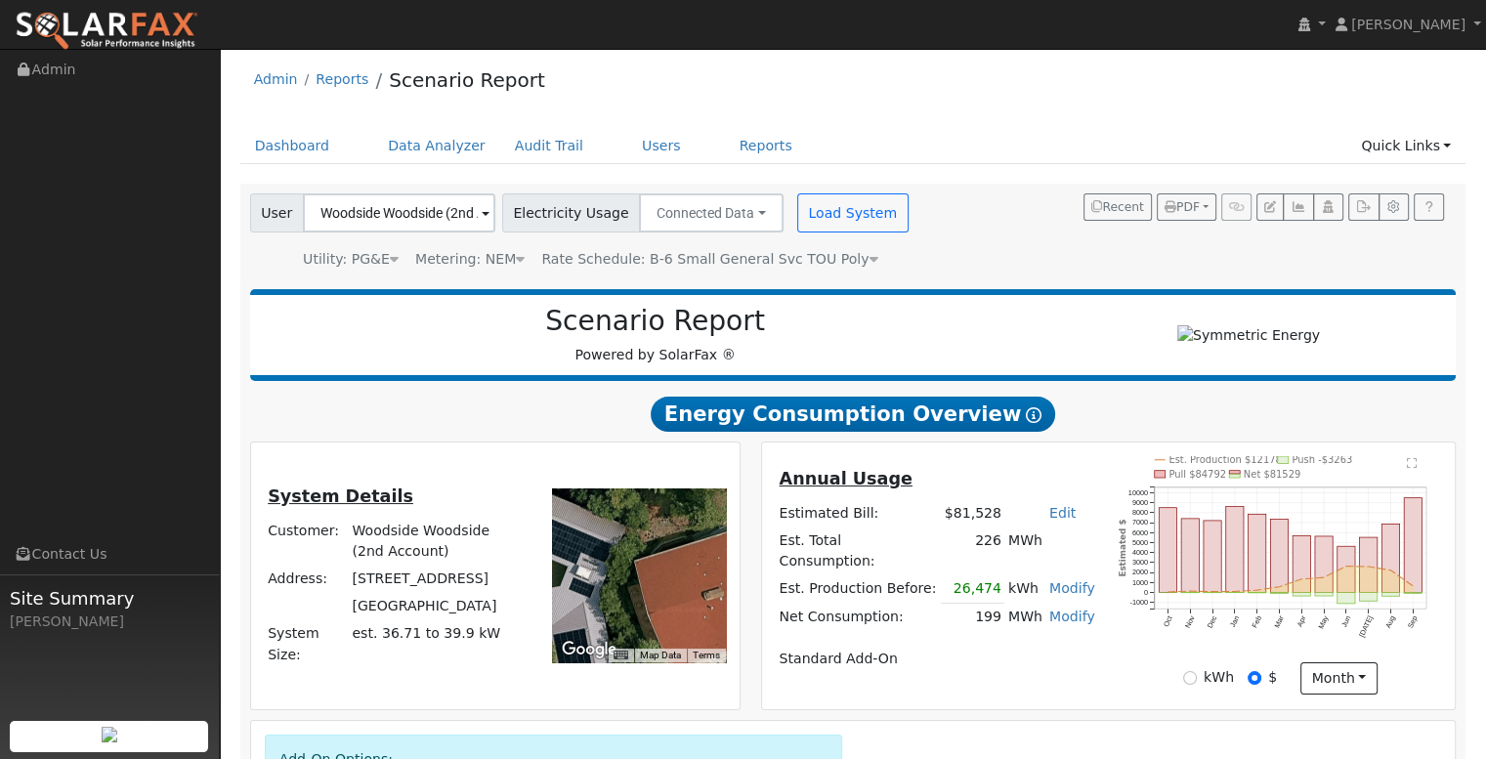
scroll to position [0, 0]
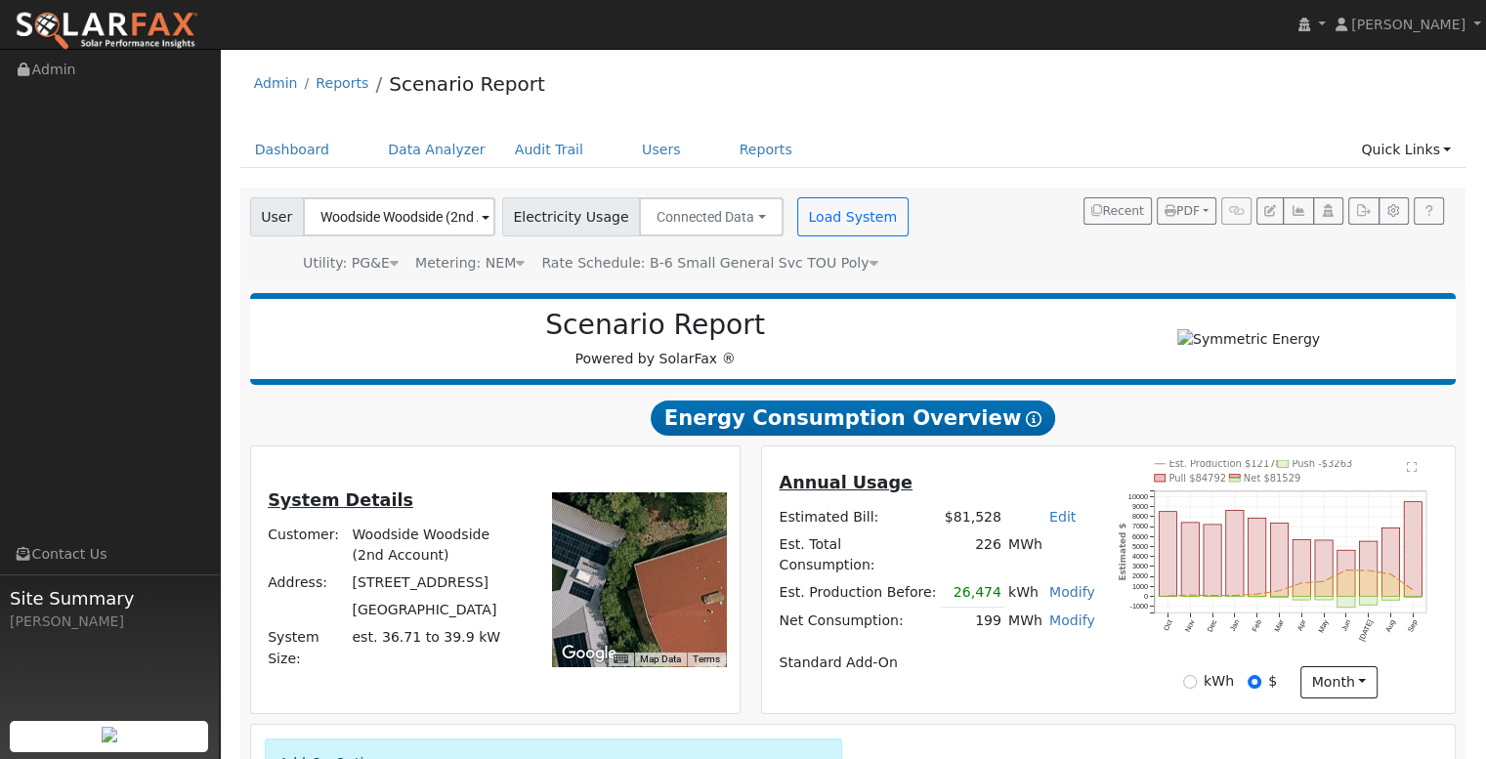
click at [933, 261] on div "User Woodside Woodside (2nd Account) Account Default Account Default Account 30…" at bounding box center [849, 232] width 1207 height 83
drag, startPoint x: 977, startPoint y: 244, endPoint x: 438, endPoint y: 154, distance: 546.9
click at [438, 154] on link "Data Analyzer" at bounding box center [436, 150] width 127 height 36
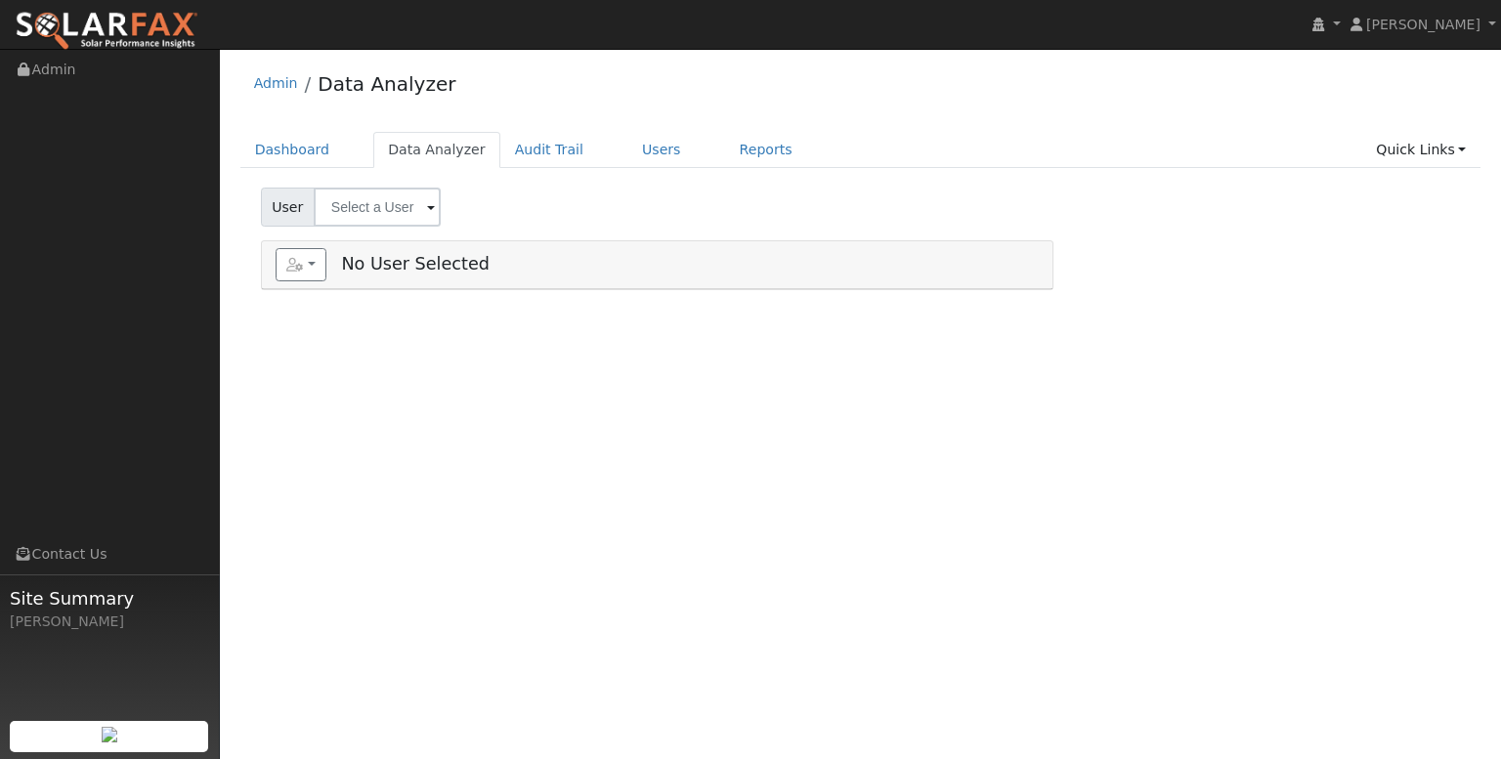
click at [422, 265] on h5 "Add User Quick Add No User Selected" at bounding box center [657, 264] width 763 height 33
click at [725, 150] on link "Reports" at bounding box center [766, 150] width 82 height 36
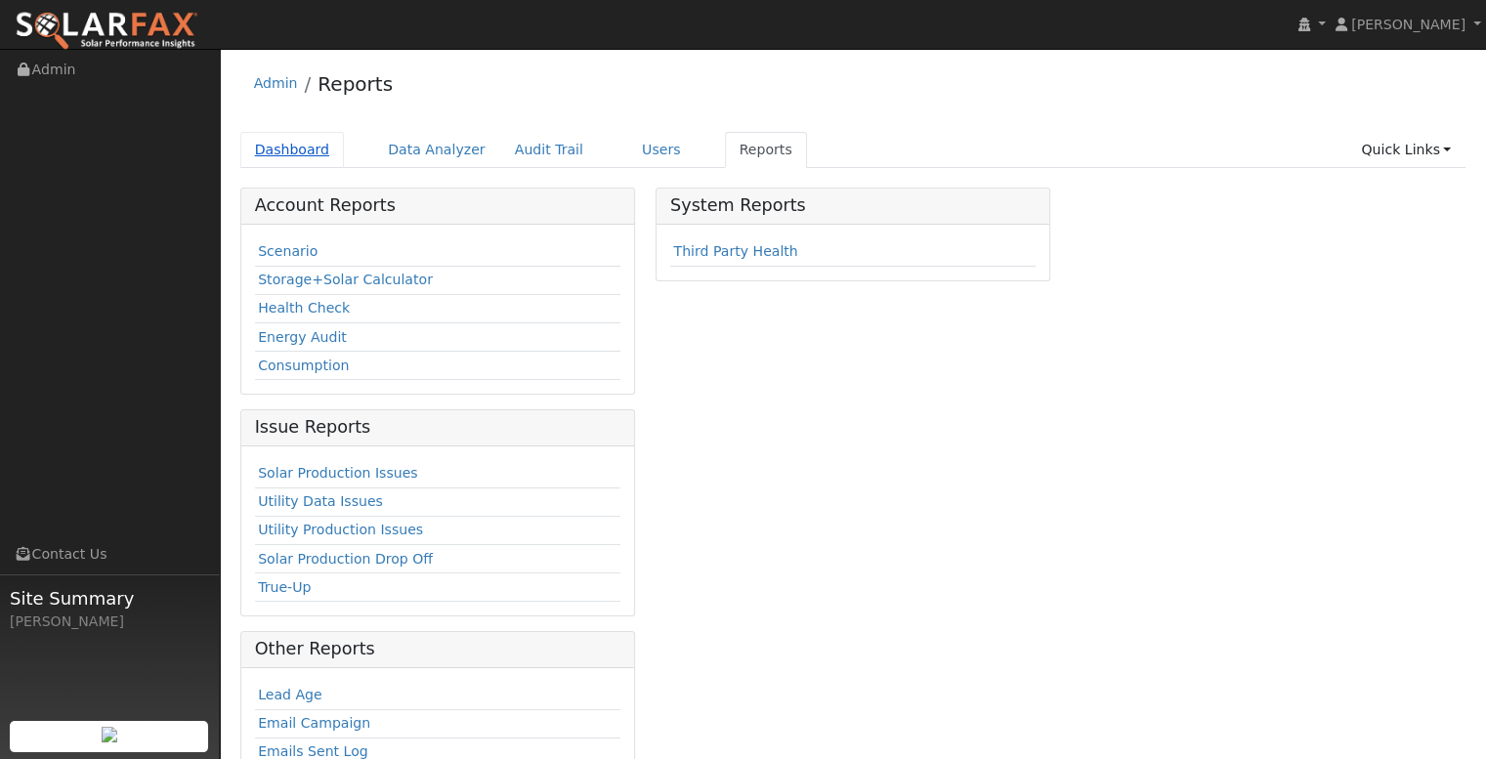
click at [300, 153] on link "Dashboard" at bounding box center [292, 150] width 105 height 36
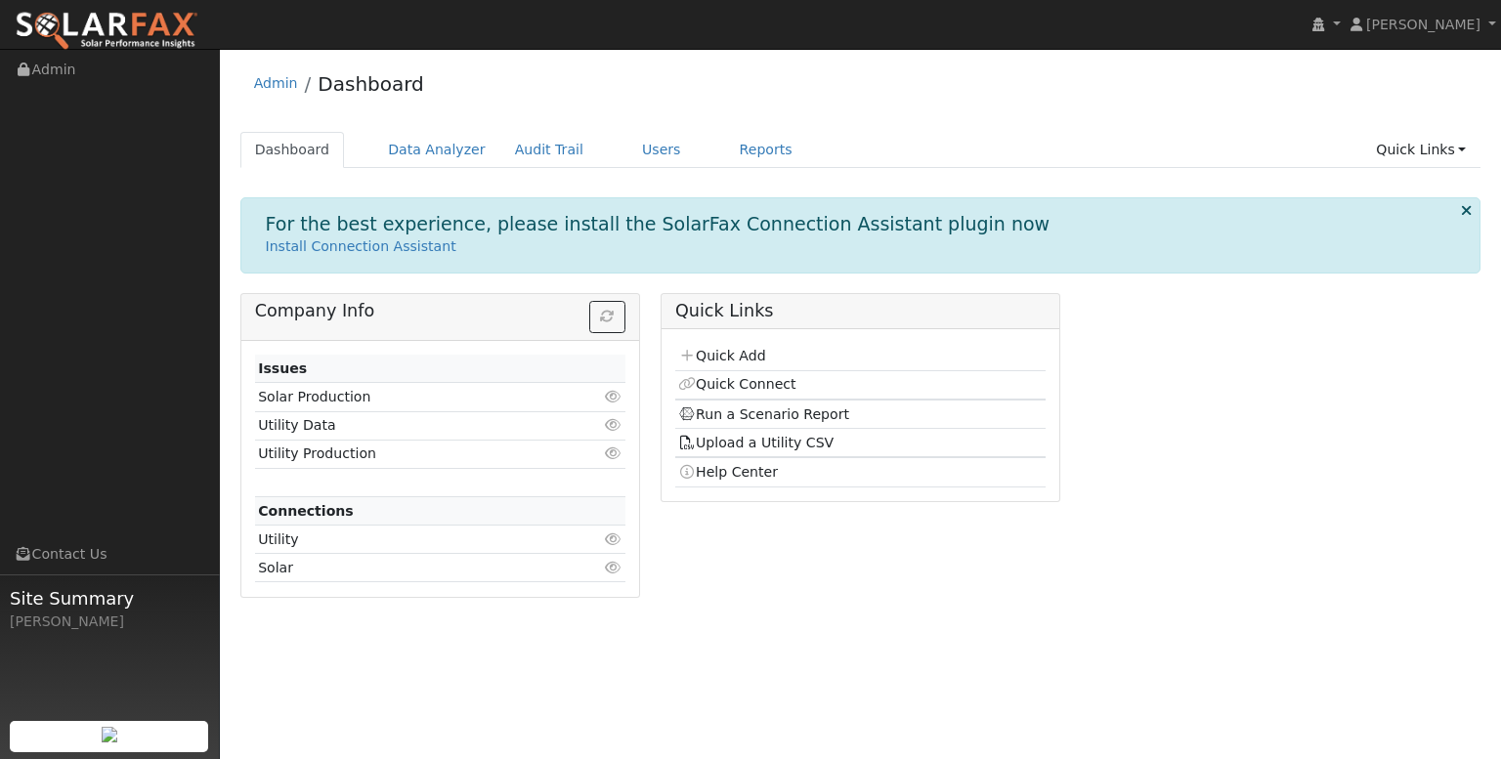
click at [615, 538] on icon at bounding box center [614, 540] width 18 height 14
